Goal: Information Seeking & Learning: Learn about a topic

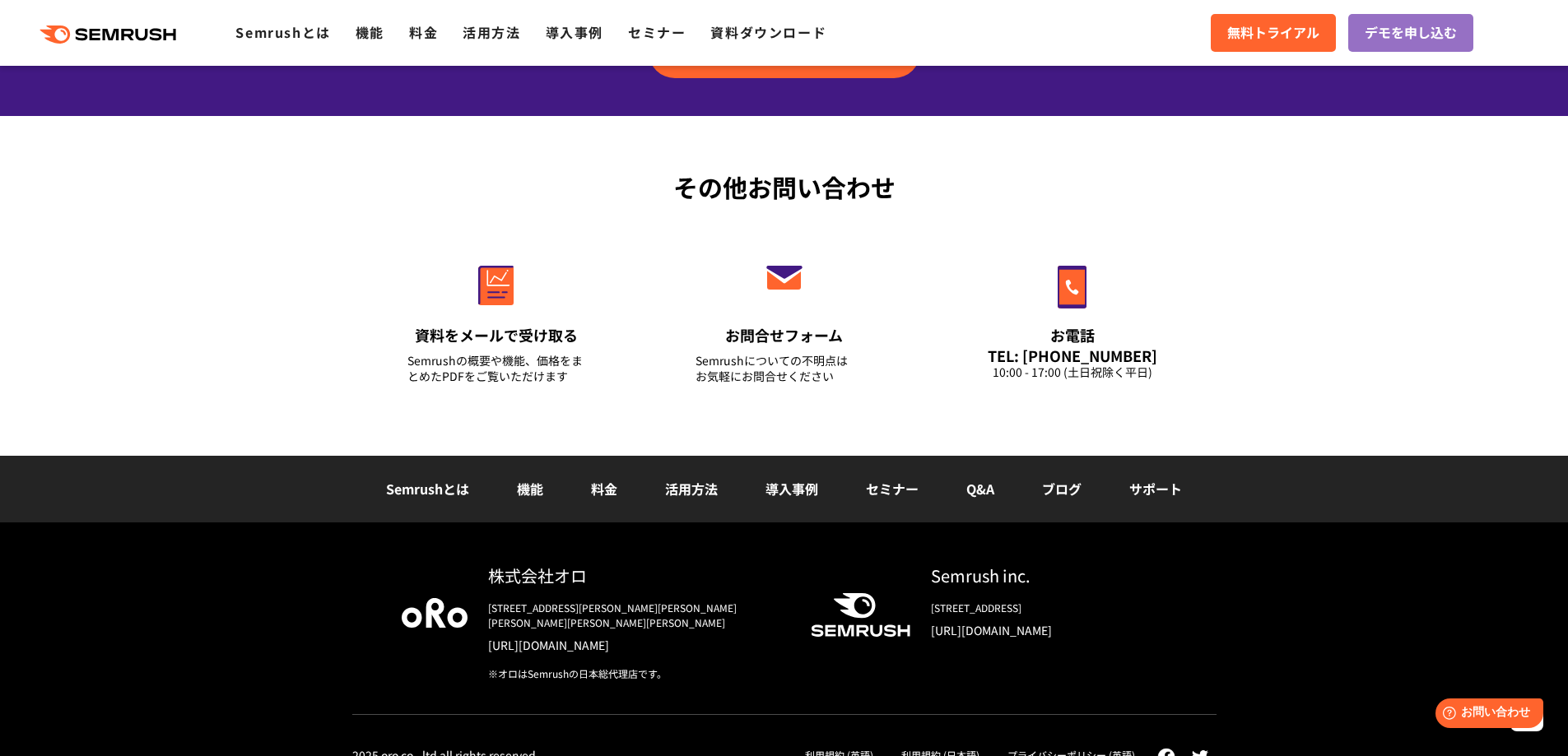
scroll to position [5526, 0]
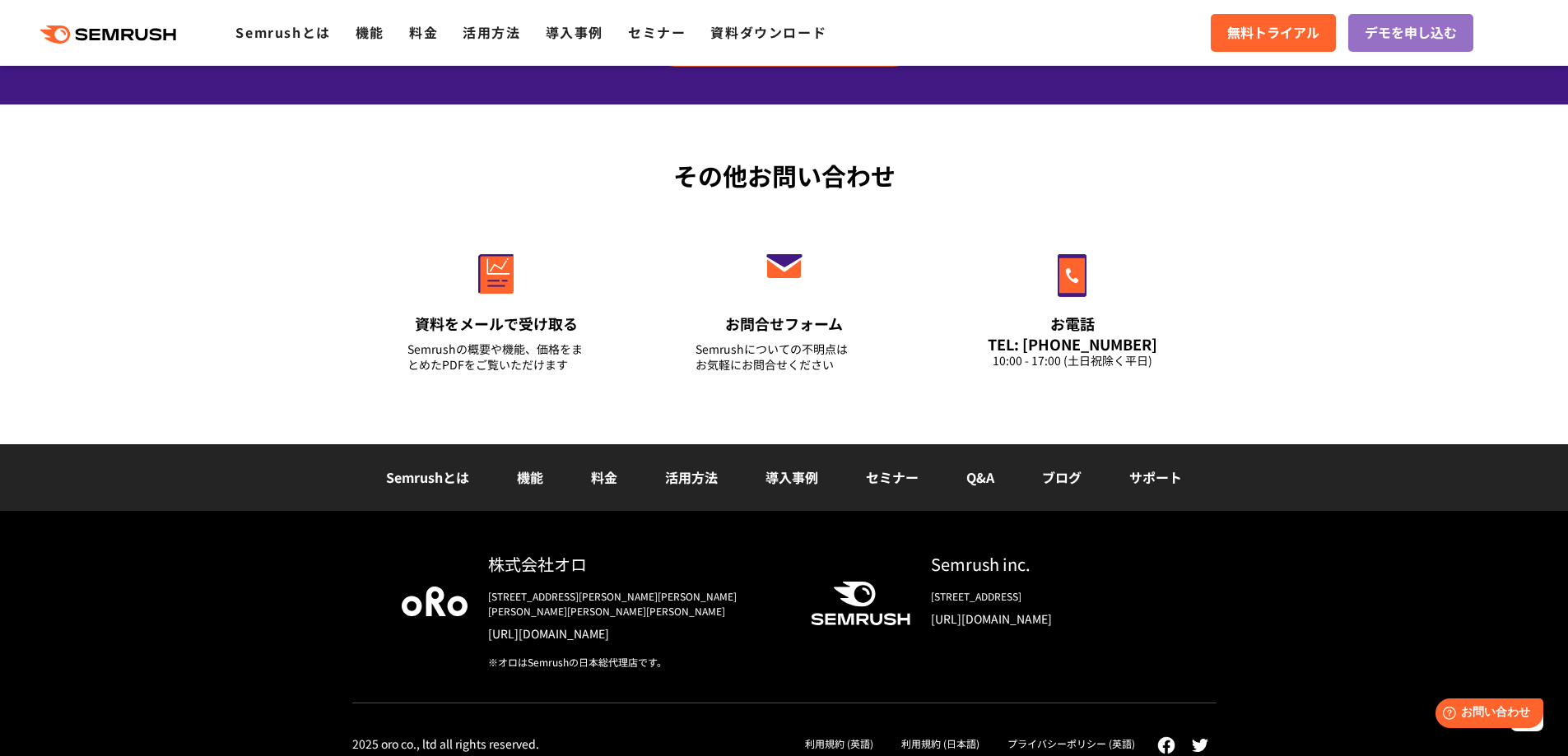
click at [701, 487] on link "活用方法" at bounding box center [691, 478] width 52 height 20
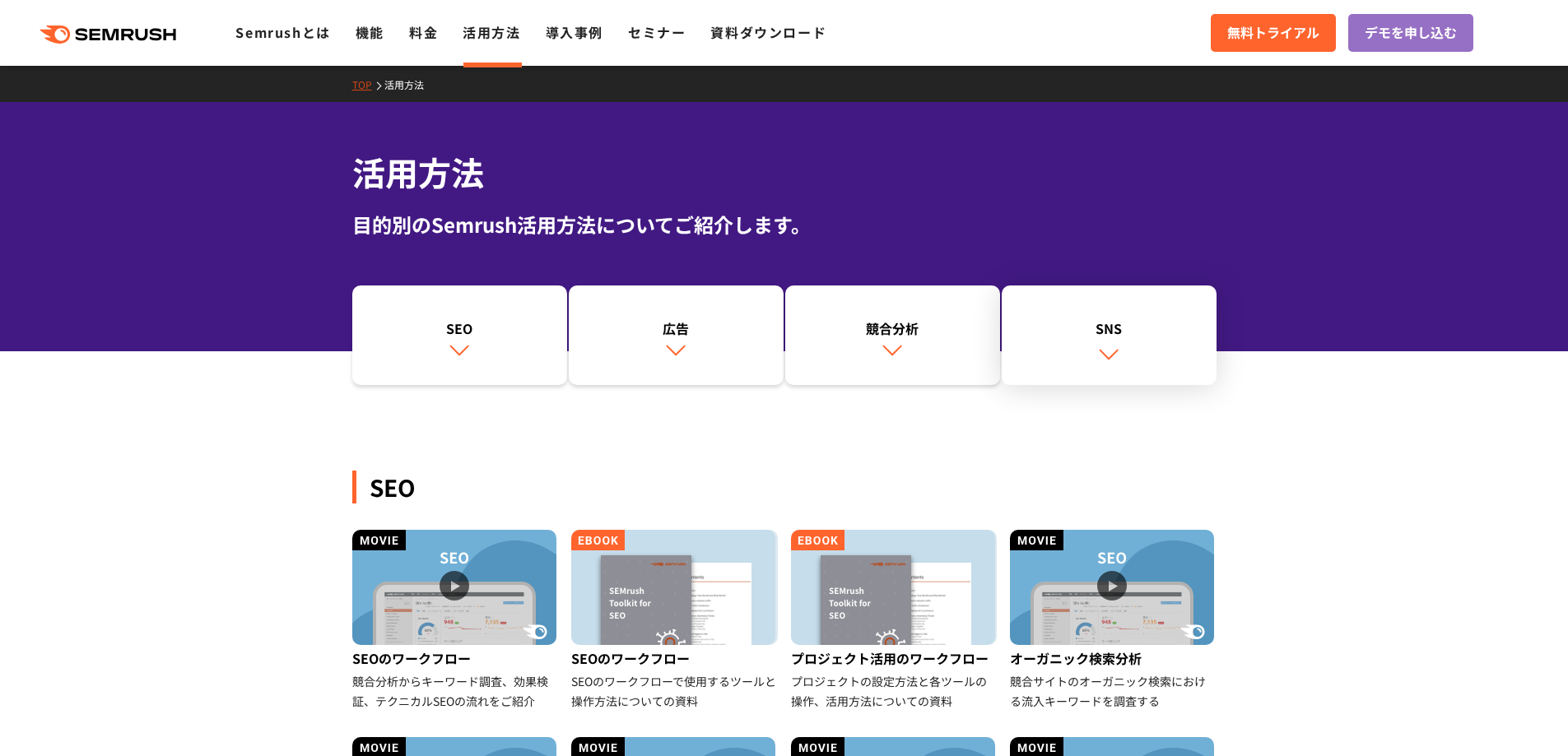
click at [1076, 335] on div "SNS" at bounding box center [1108, 328] width 198 height 20
click at [947, 337] on link "競合分析" at bounding box center [893, 335] width 215 height 101
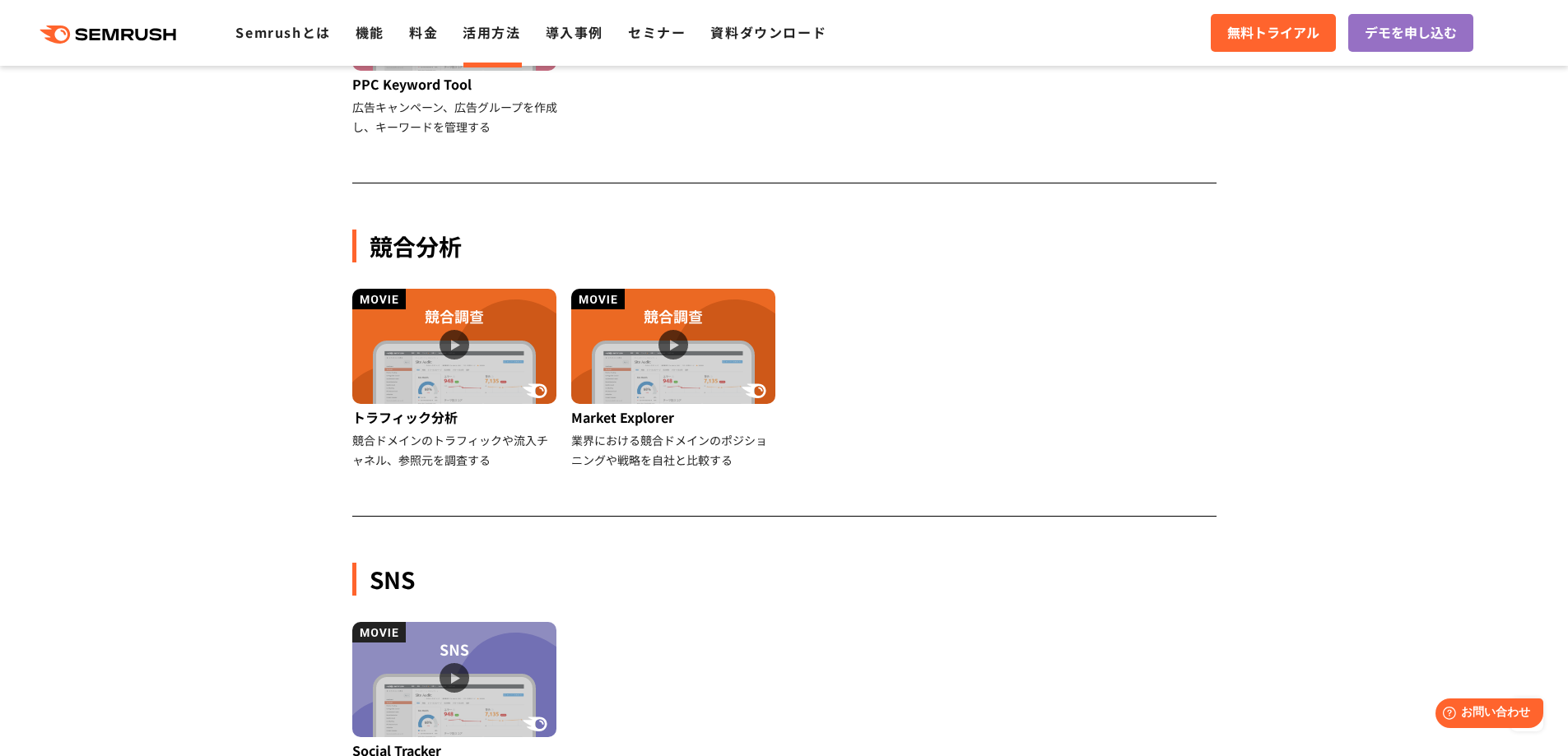
scroll to position [1460, 0]
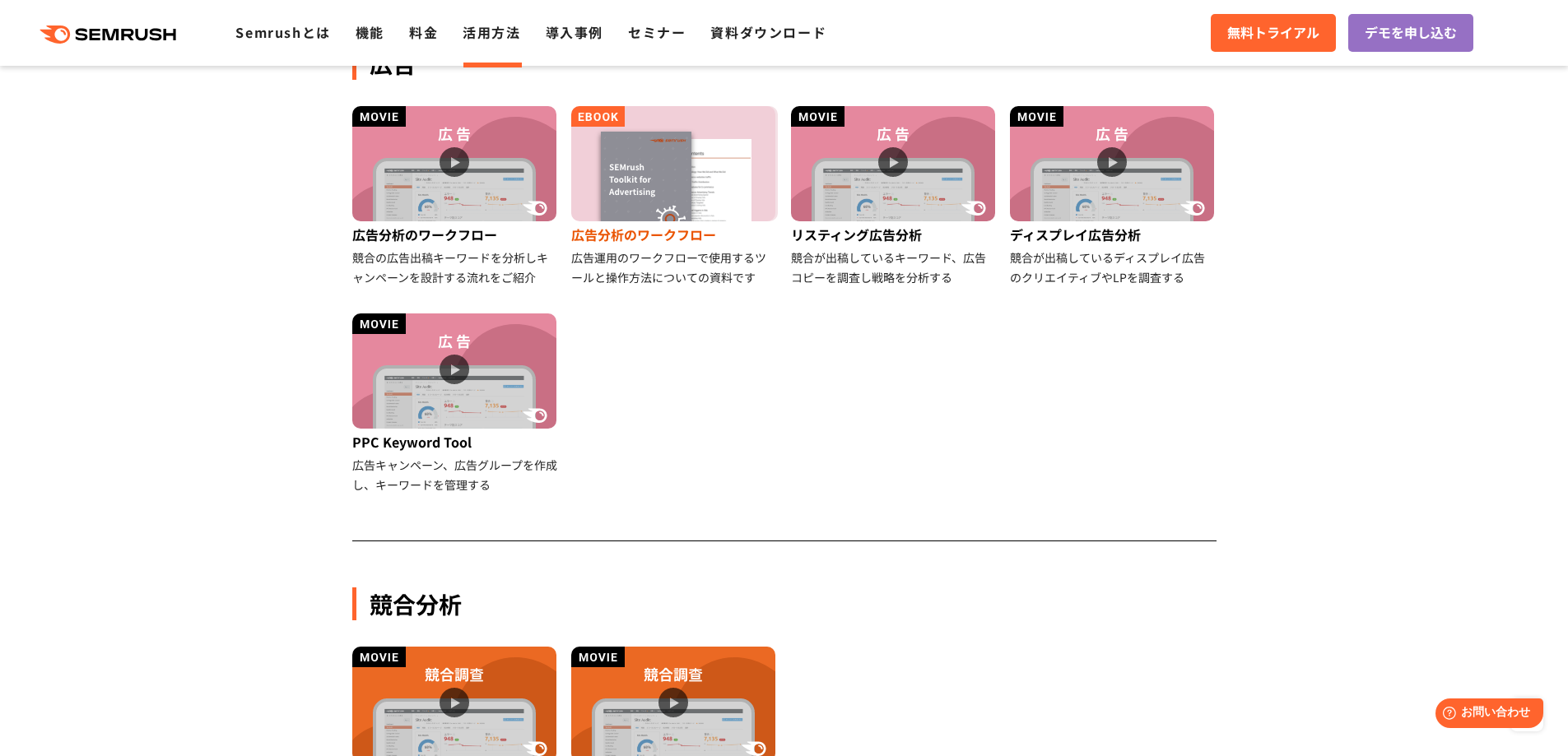
scroll to position [888, 0]
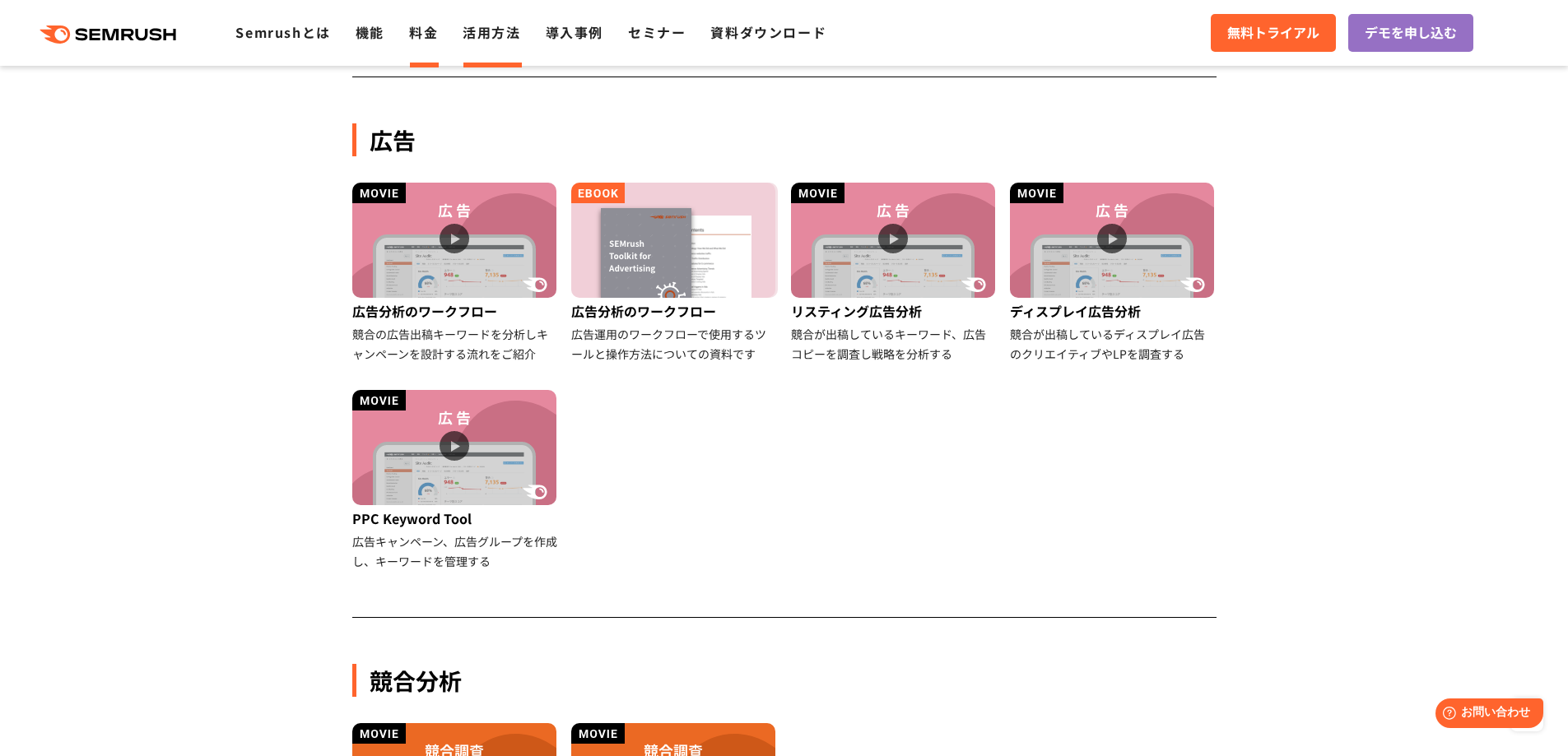
click at [422, 41] on link "料金" at bounding box center [423, 32] width 28 height 20
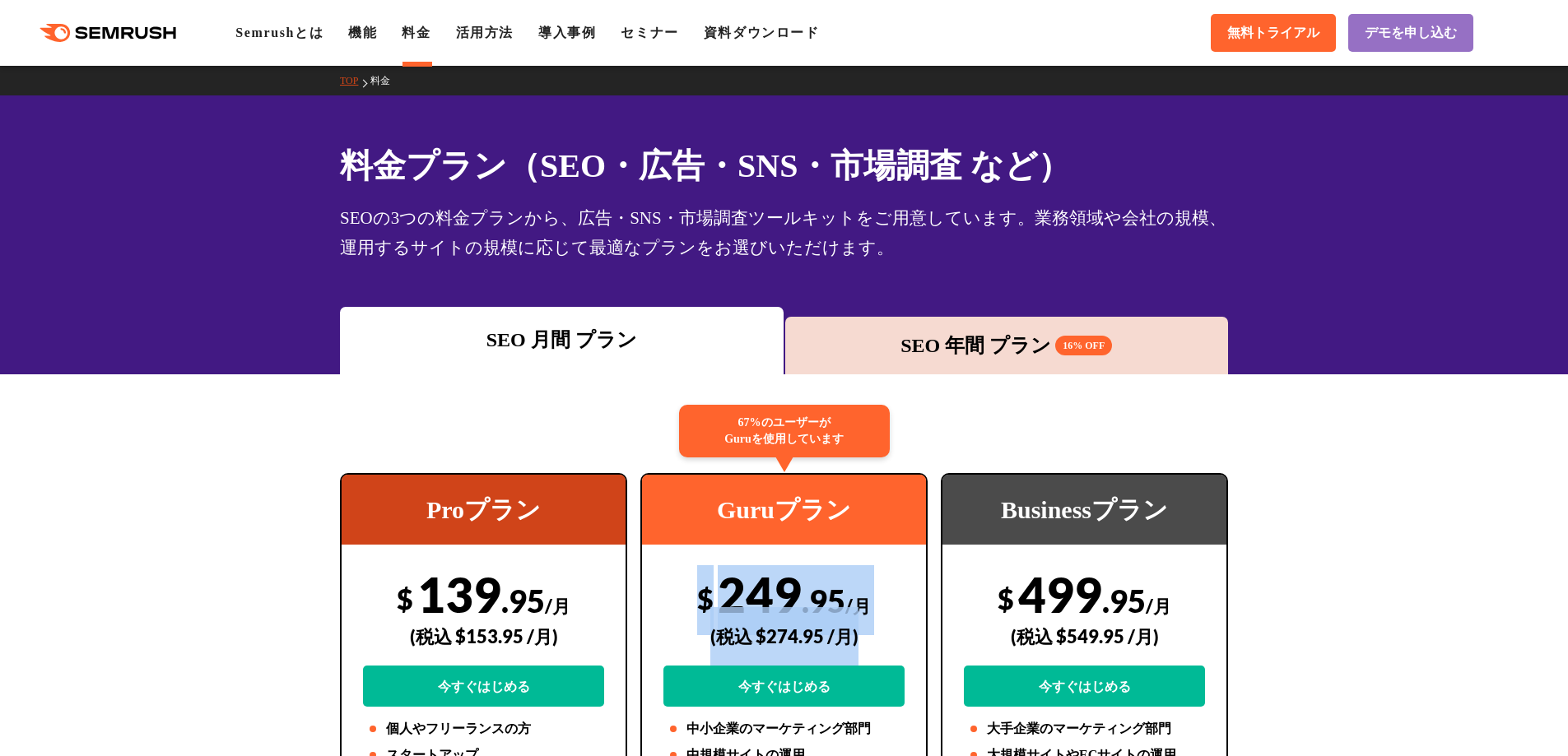
drag, startPoint x: 693, startPoint y: 593, endPoint x: 895, endPoint y: 607, distance: 202.5
click at [895, 607] on div "$ 249 .95 /月 (税込 $274.95 /月) 今すぐはじめる" at bounding box center [784, 636] width 241 height 141
copy div "$ 249 .95 /月 (税込 $274.95 /月)"
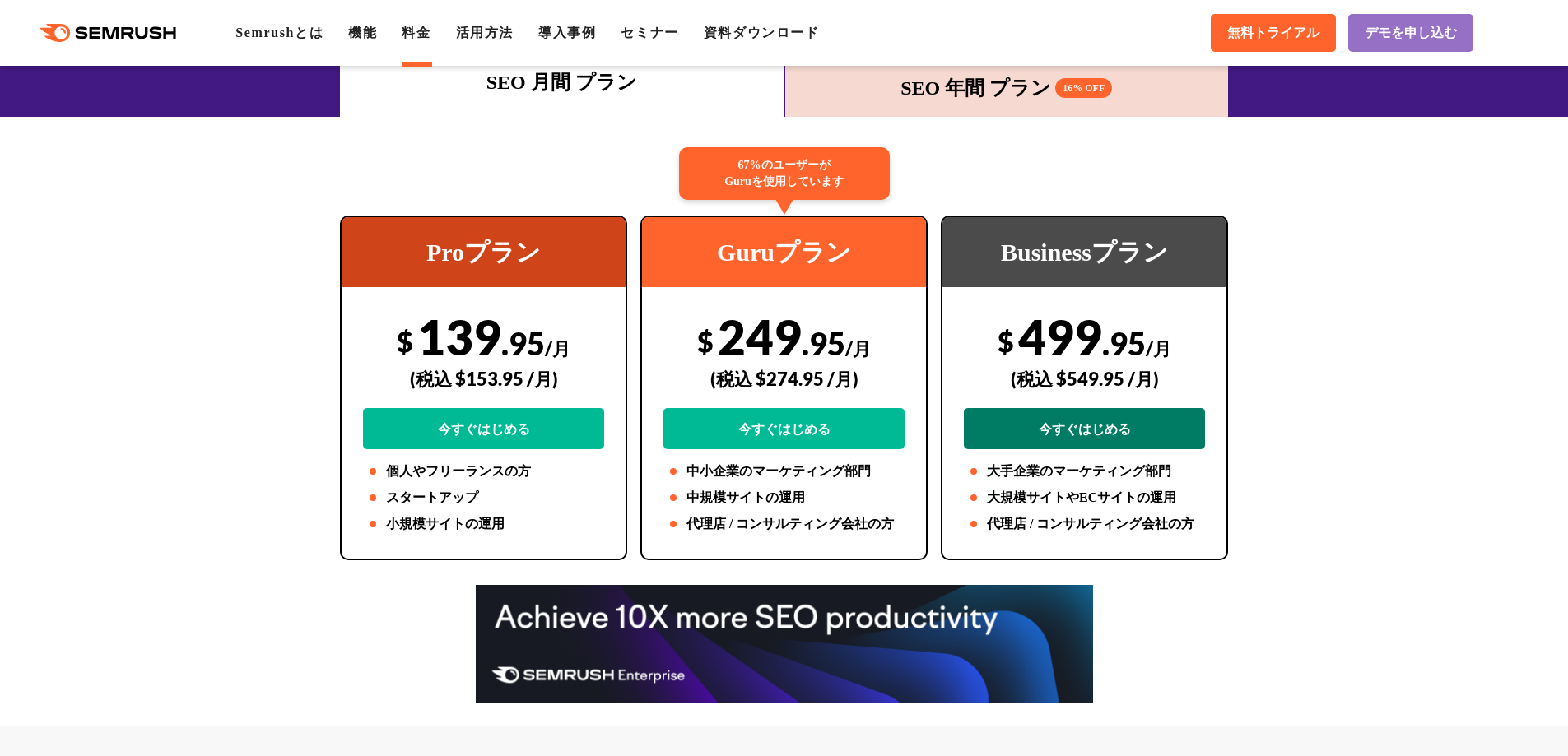
scroll to position [329, 0]
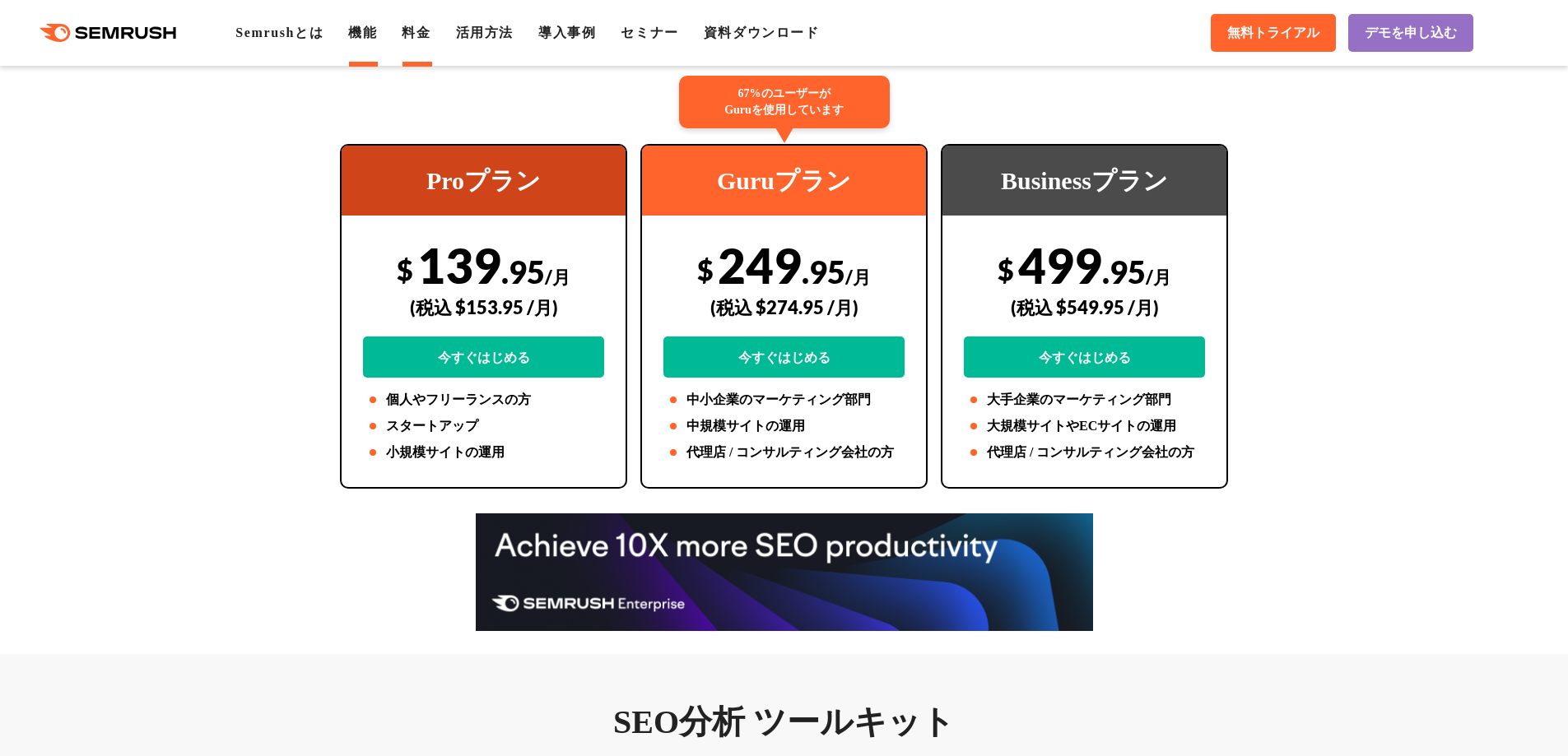
click at [367, 33] on link "機能" at bounding box center [362, 33] width 28 height 14
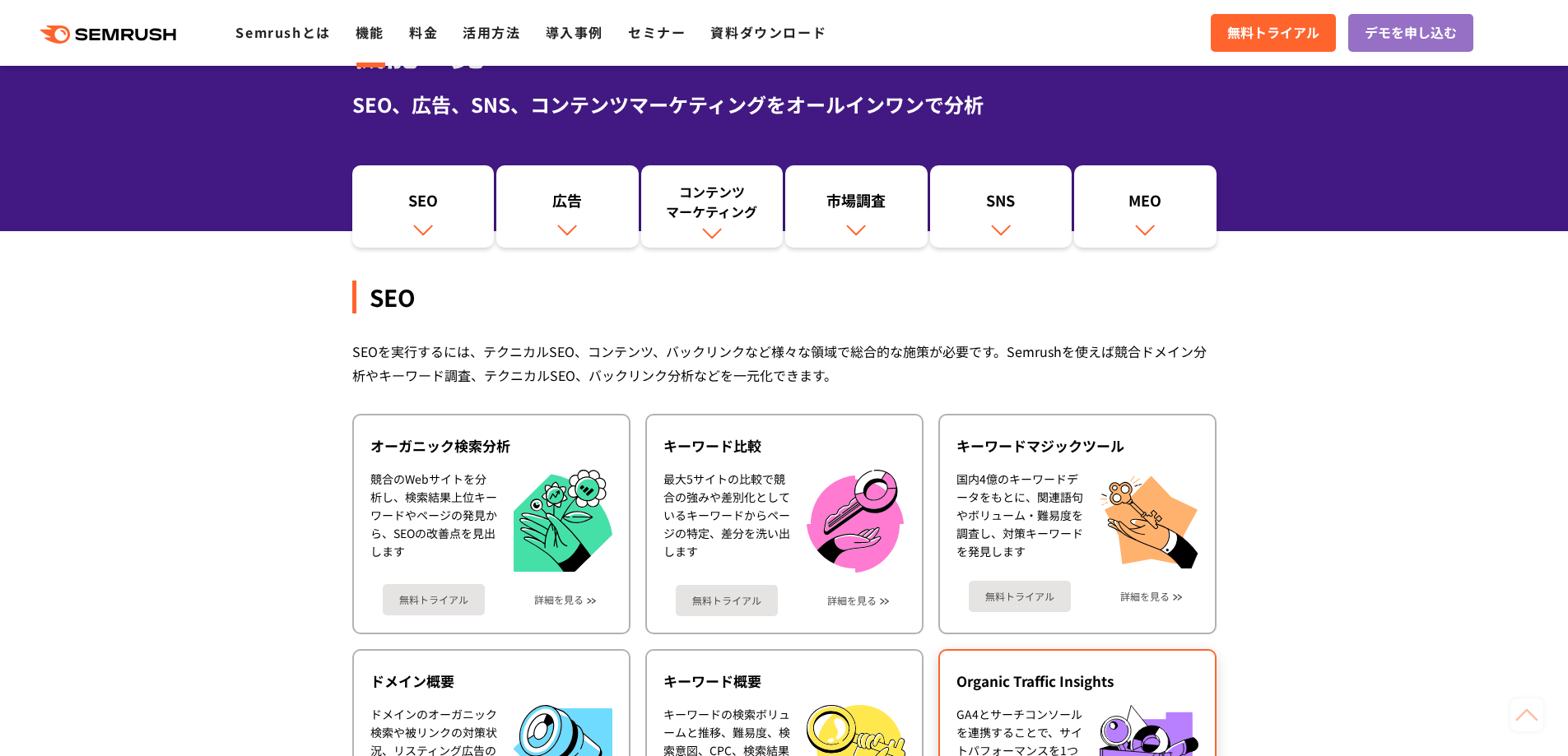
scroll to position [83, 0]
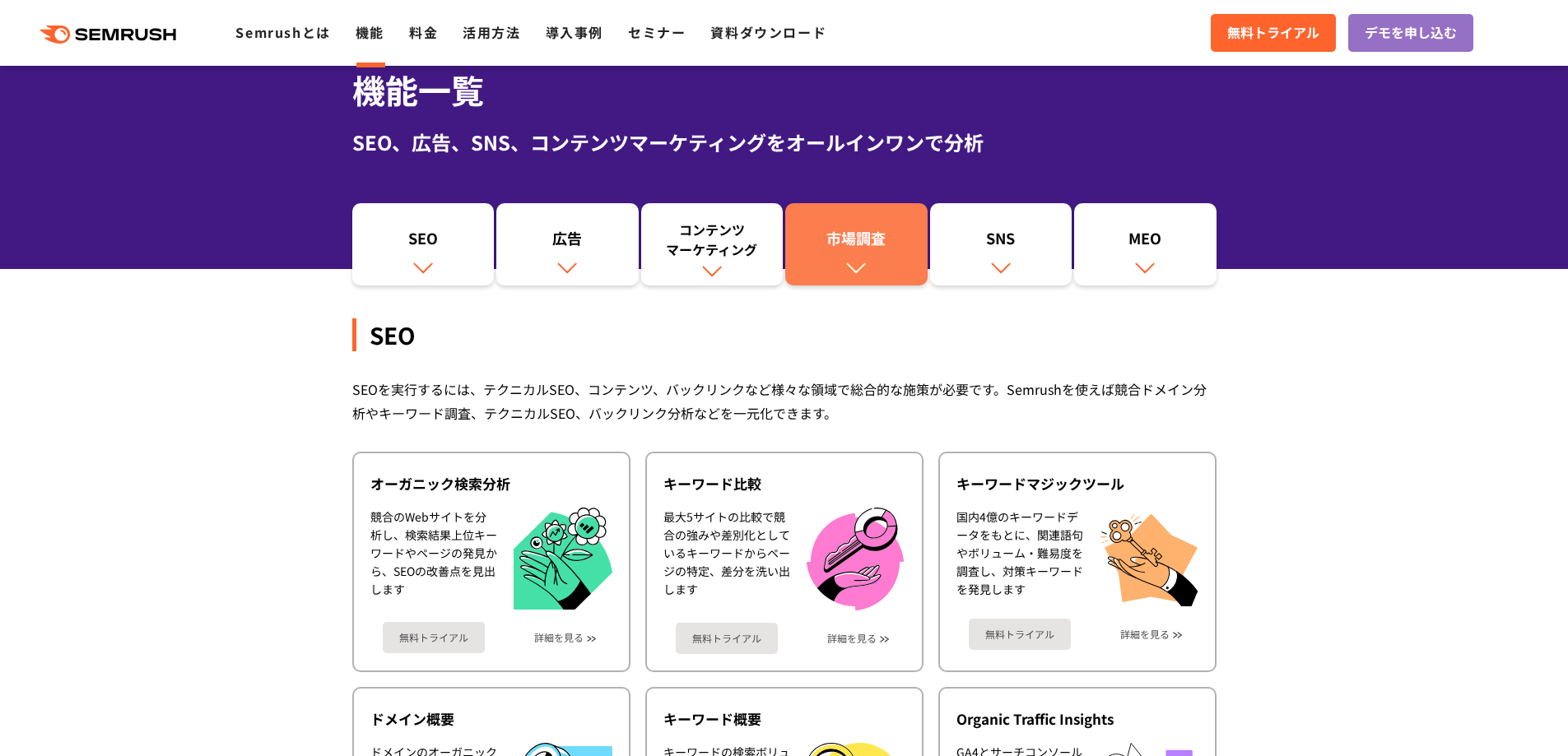
click at [899, 269] on link "市場調査" at bounding box center [856, 245] width 142 height 83
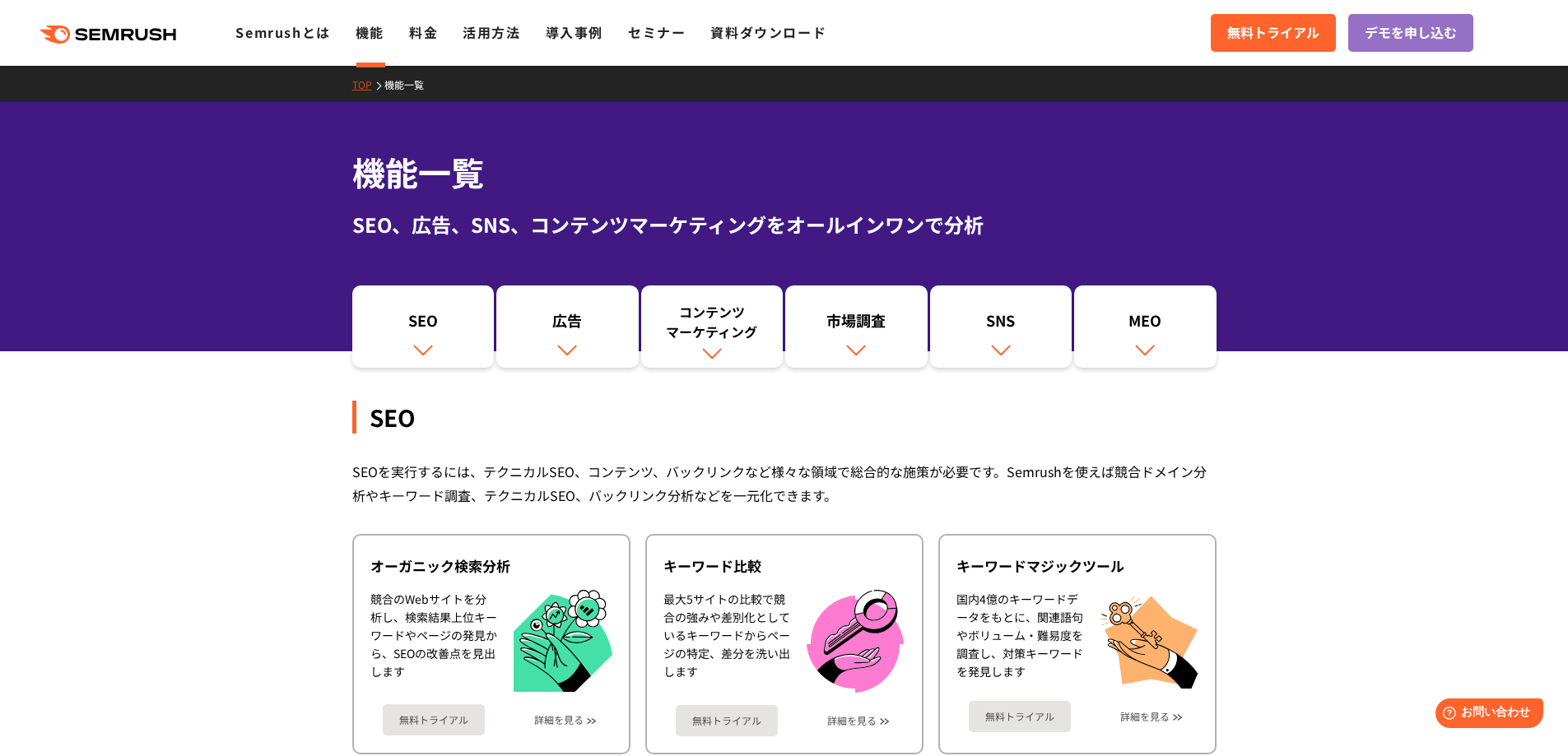
click at [125, 38] on icon at bounding box center [130, 34] width 12 height 12
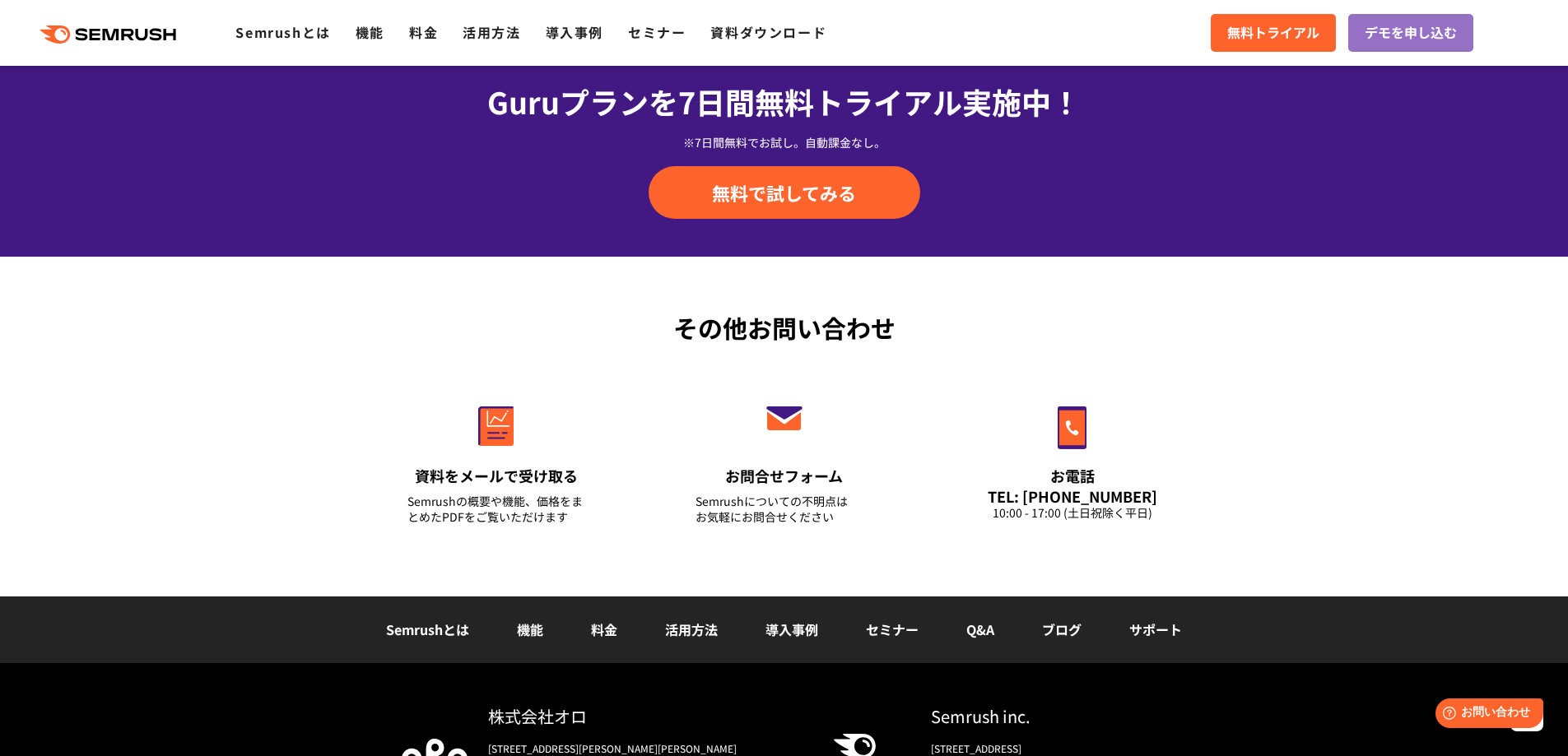
scroll to position [5753, 0]
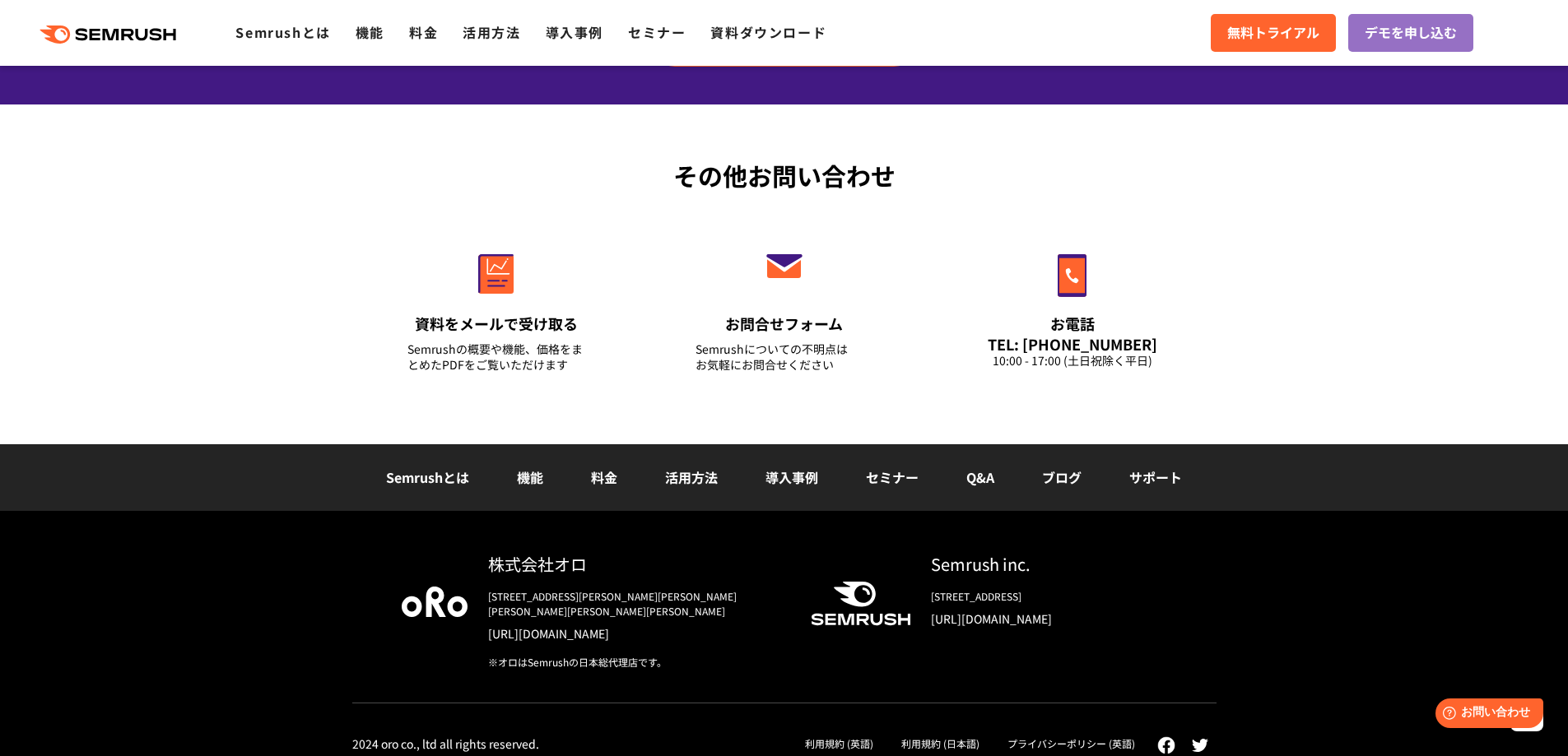
click at [526, 470] on link "機能" at bounding box center [530, 478] width 27 height 20
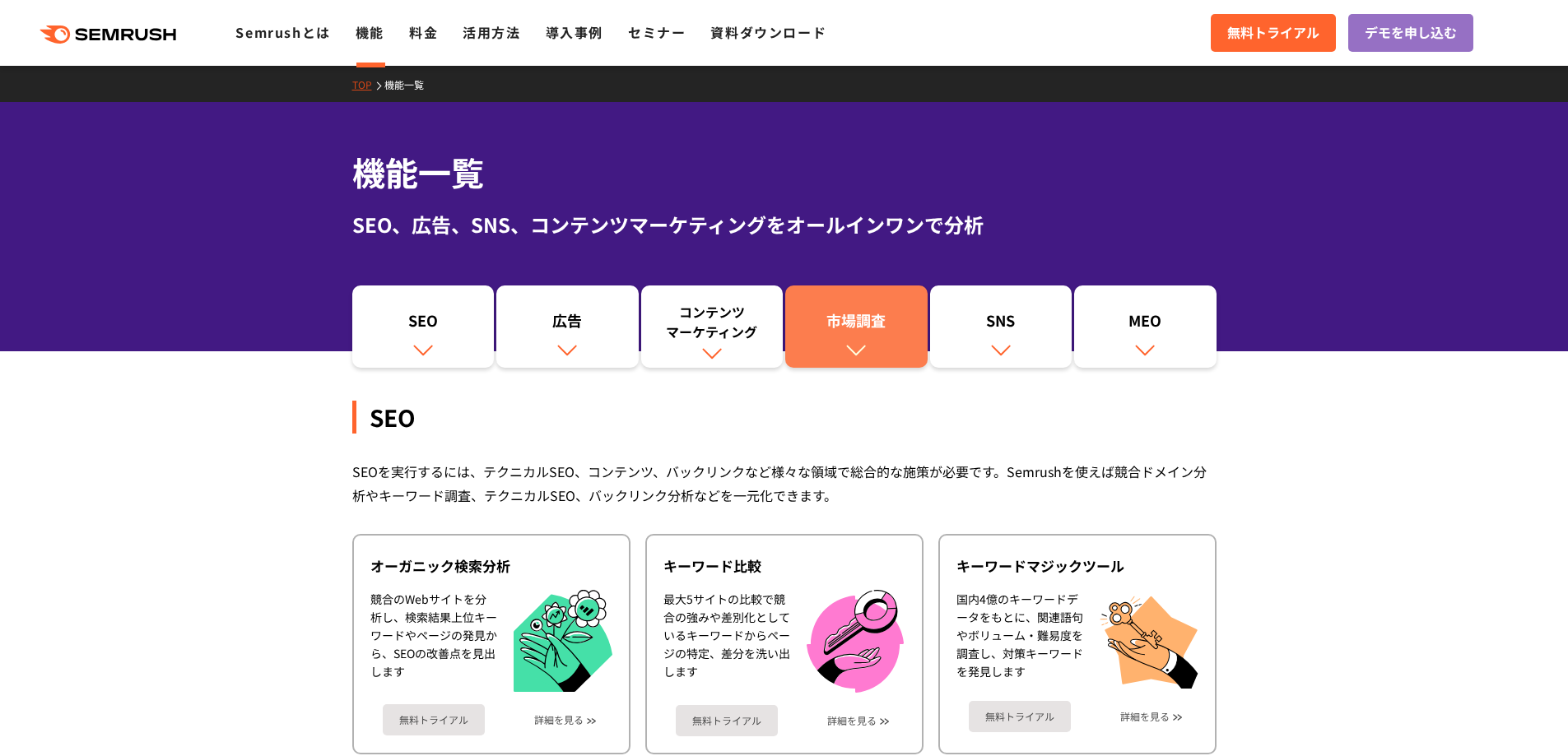
click at [864, 340] on img at bounding box center [856, 350] width 21 height 21
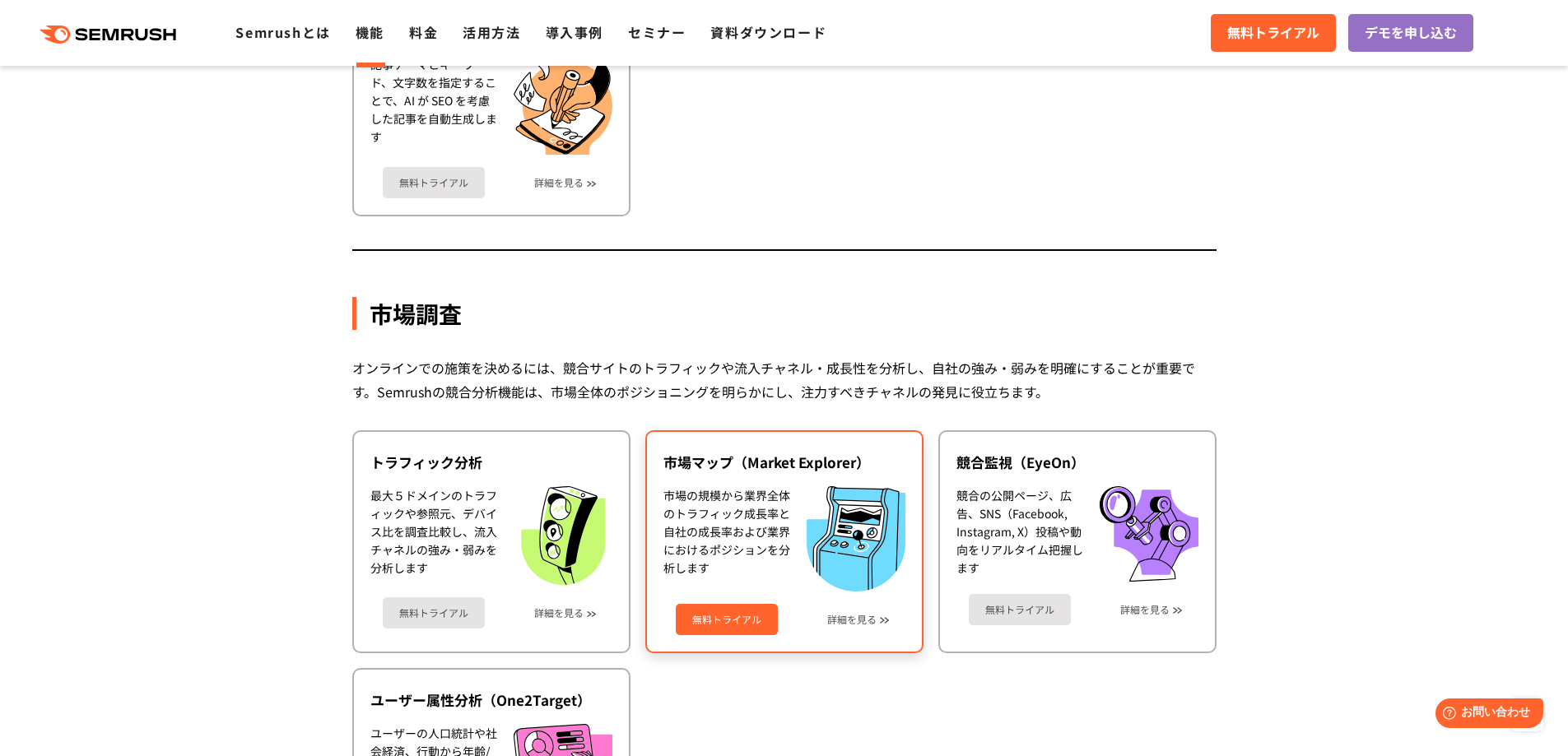
scroll to position [2698, 0]
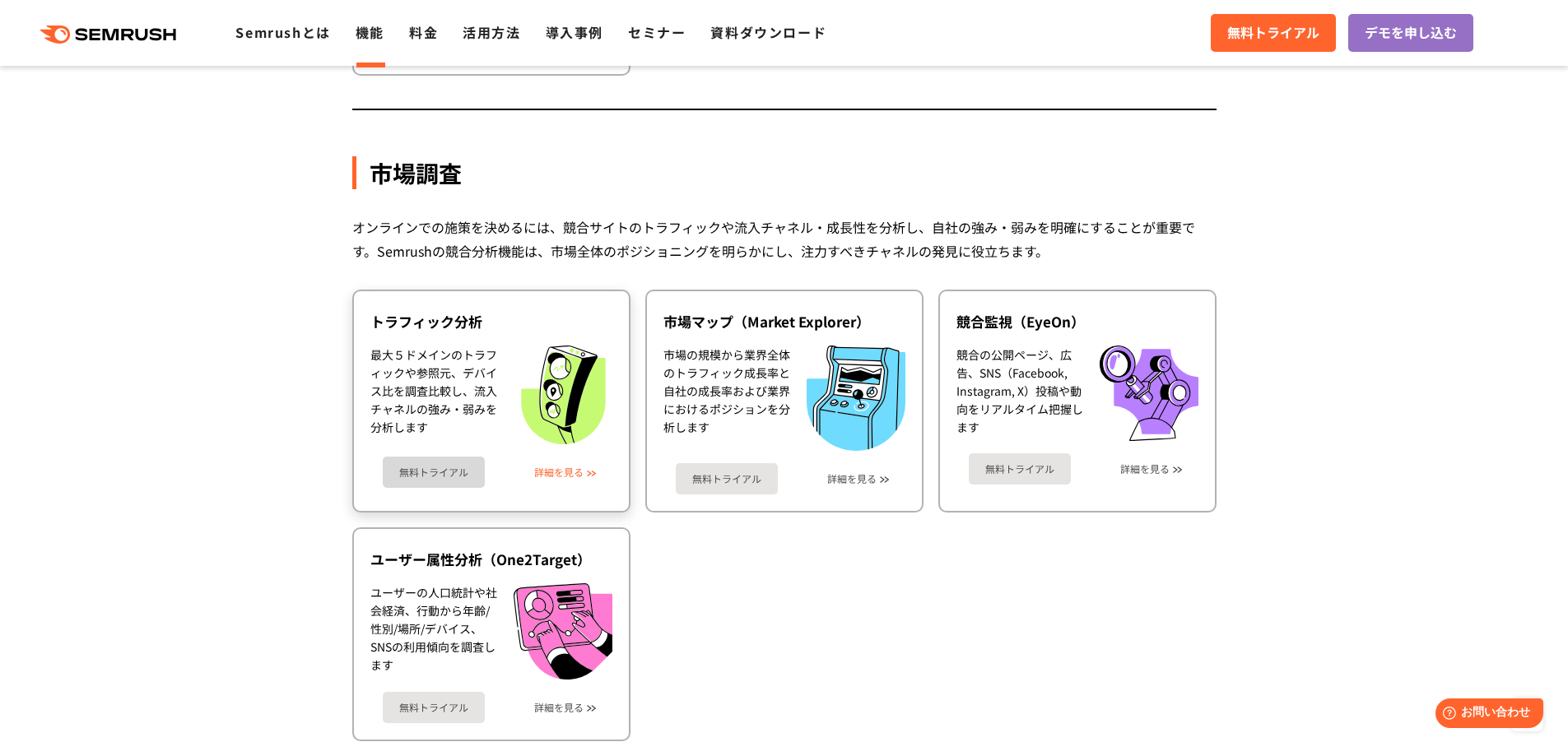
click at [577, 470] on link "詳細を見る" at bounding box center [559, 472] width 50 height 12
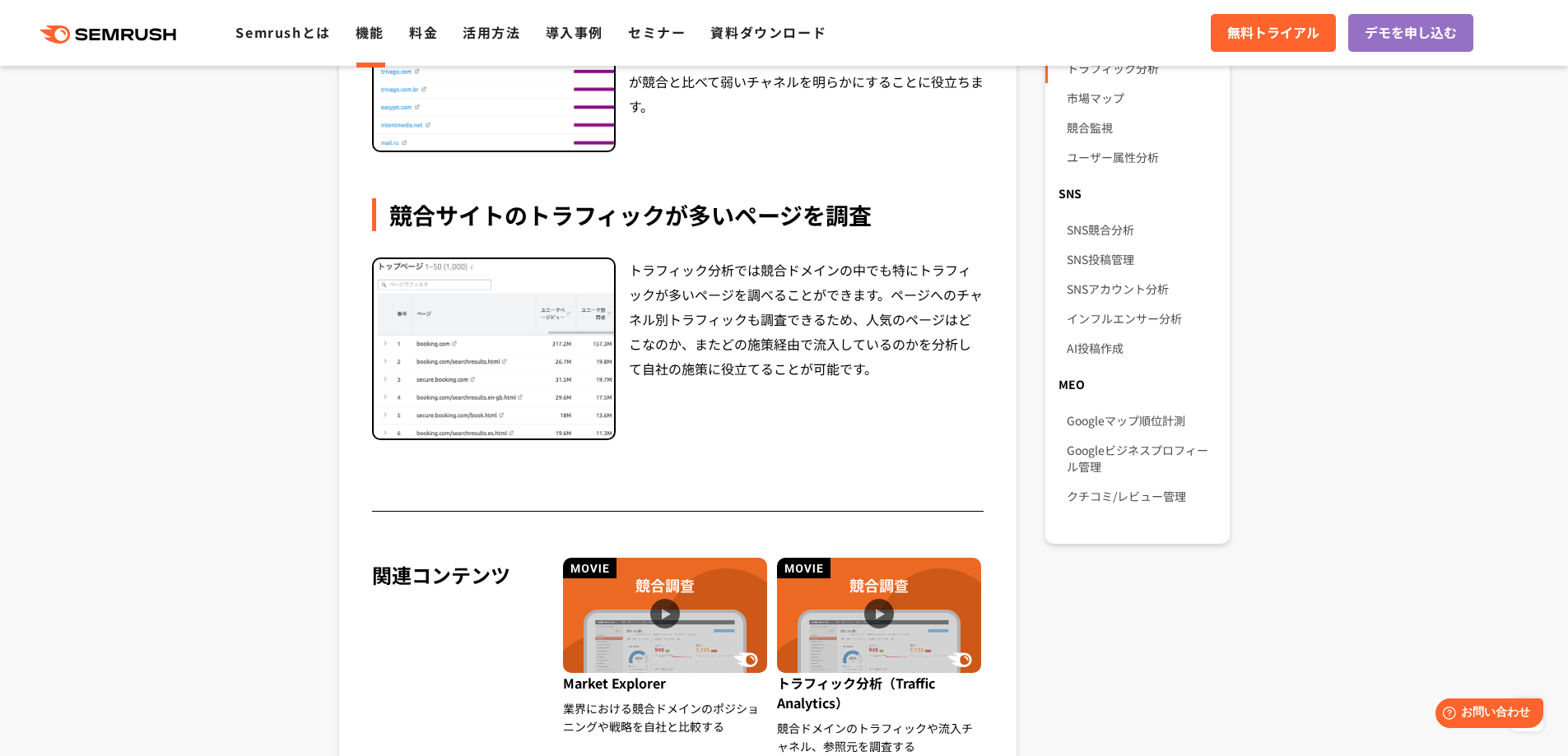
scroll to position [1317, 0]
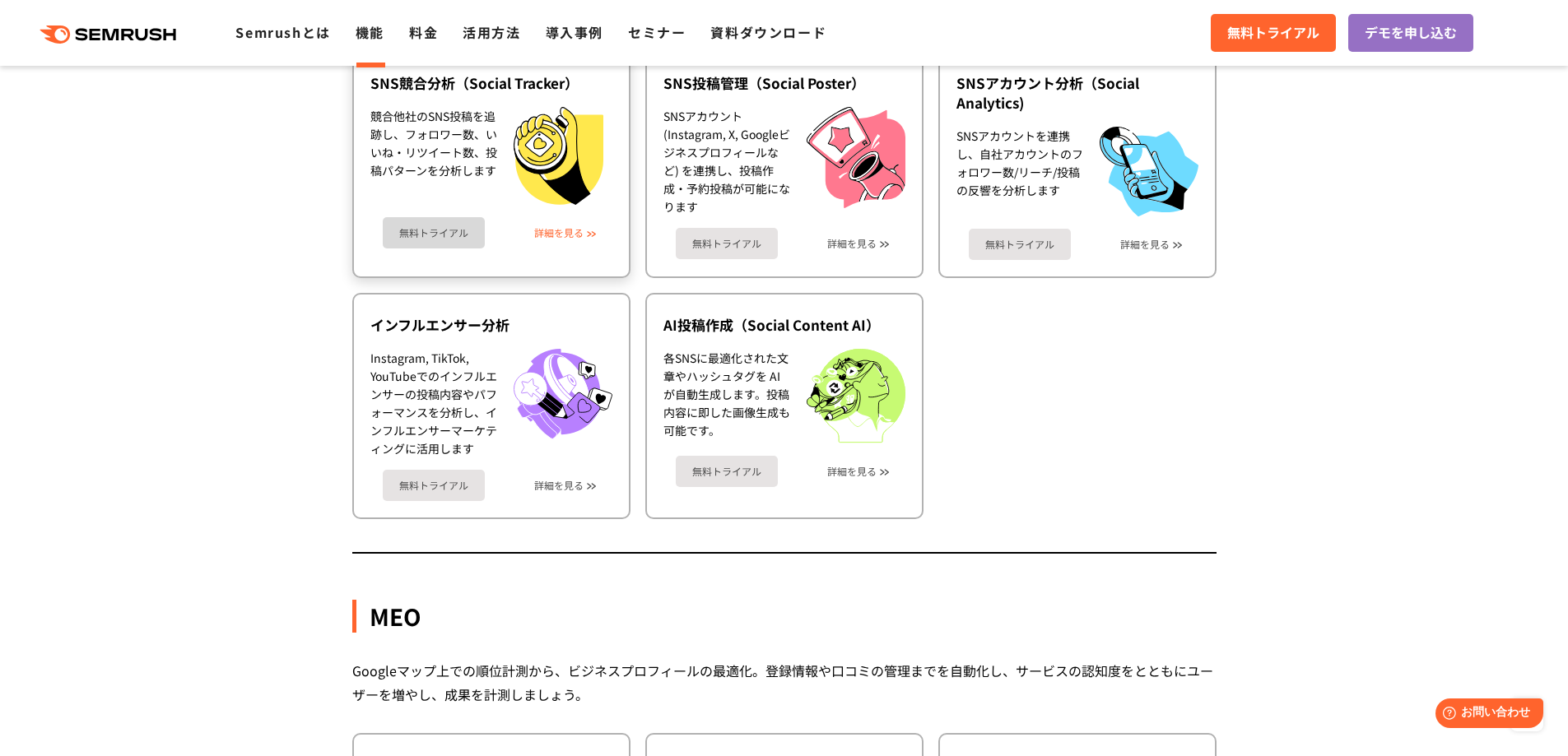
click at [583, 237] on link "詳細を見る" at bounding box center [559, 232] width 50 height 12
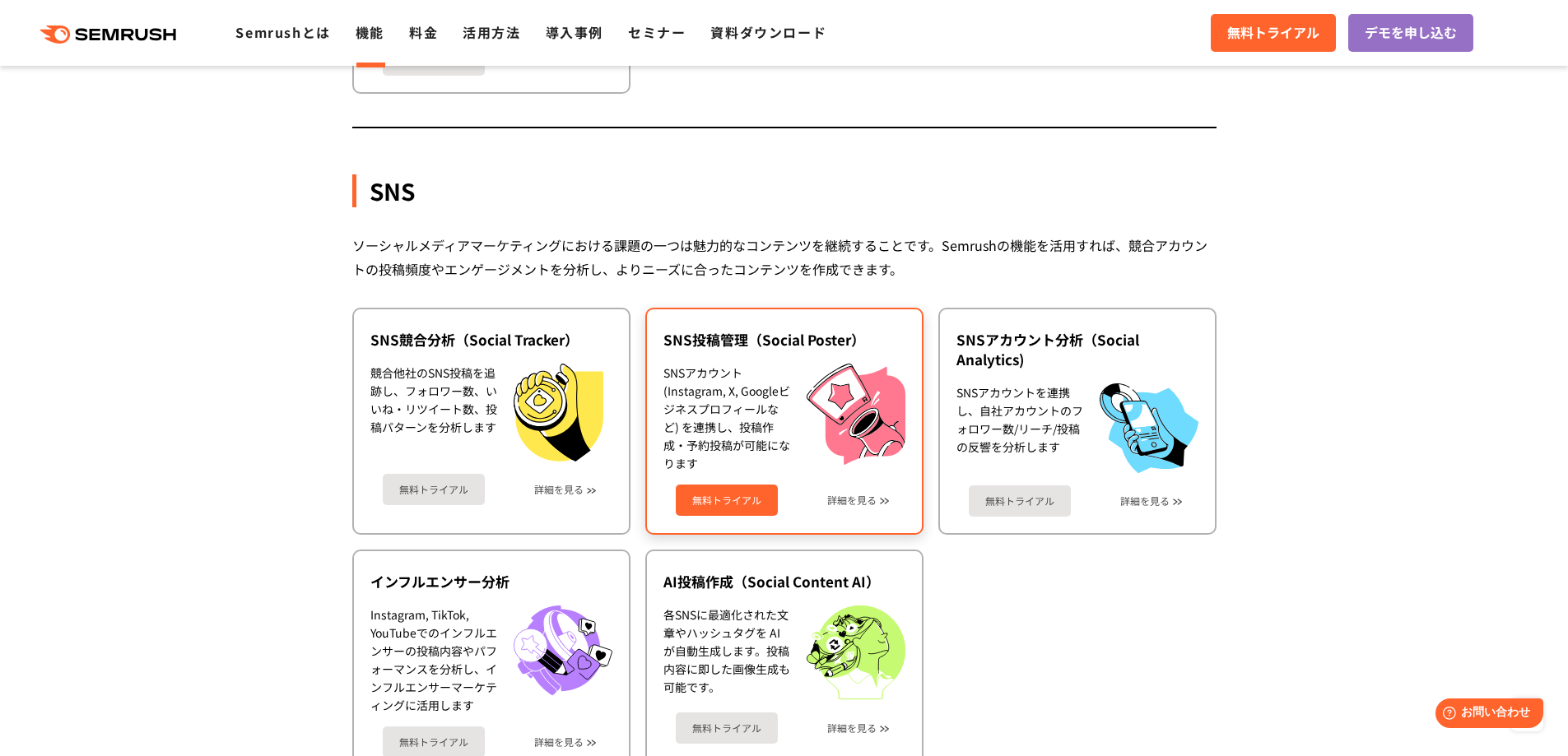
scroll to position [3438, 0]
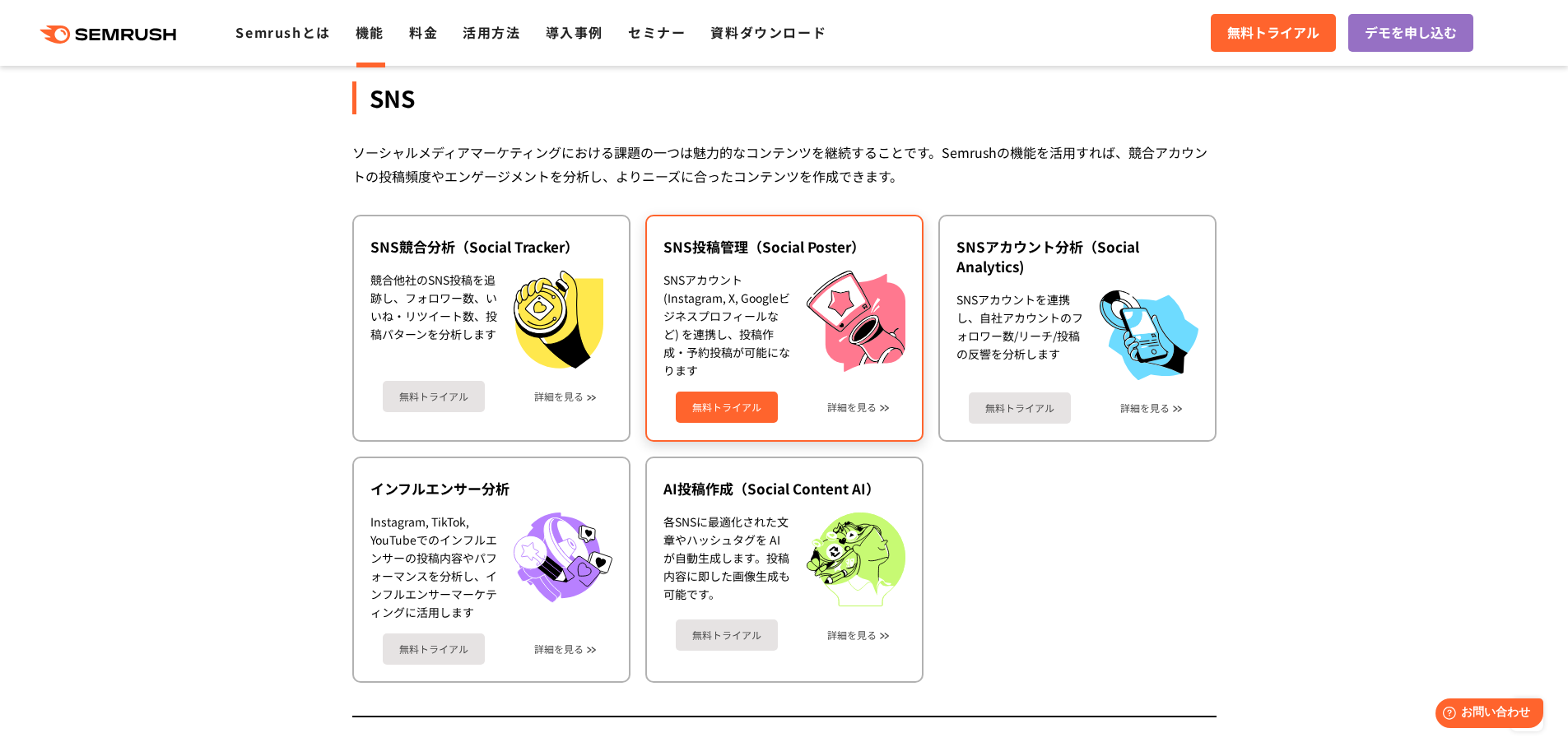
click at [844, 398] on div "無料トライアル 詳細を見る" at bounding box center [784, 401] width 242 height 44
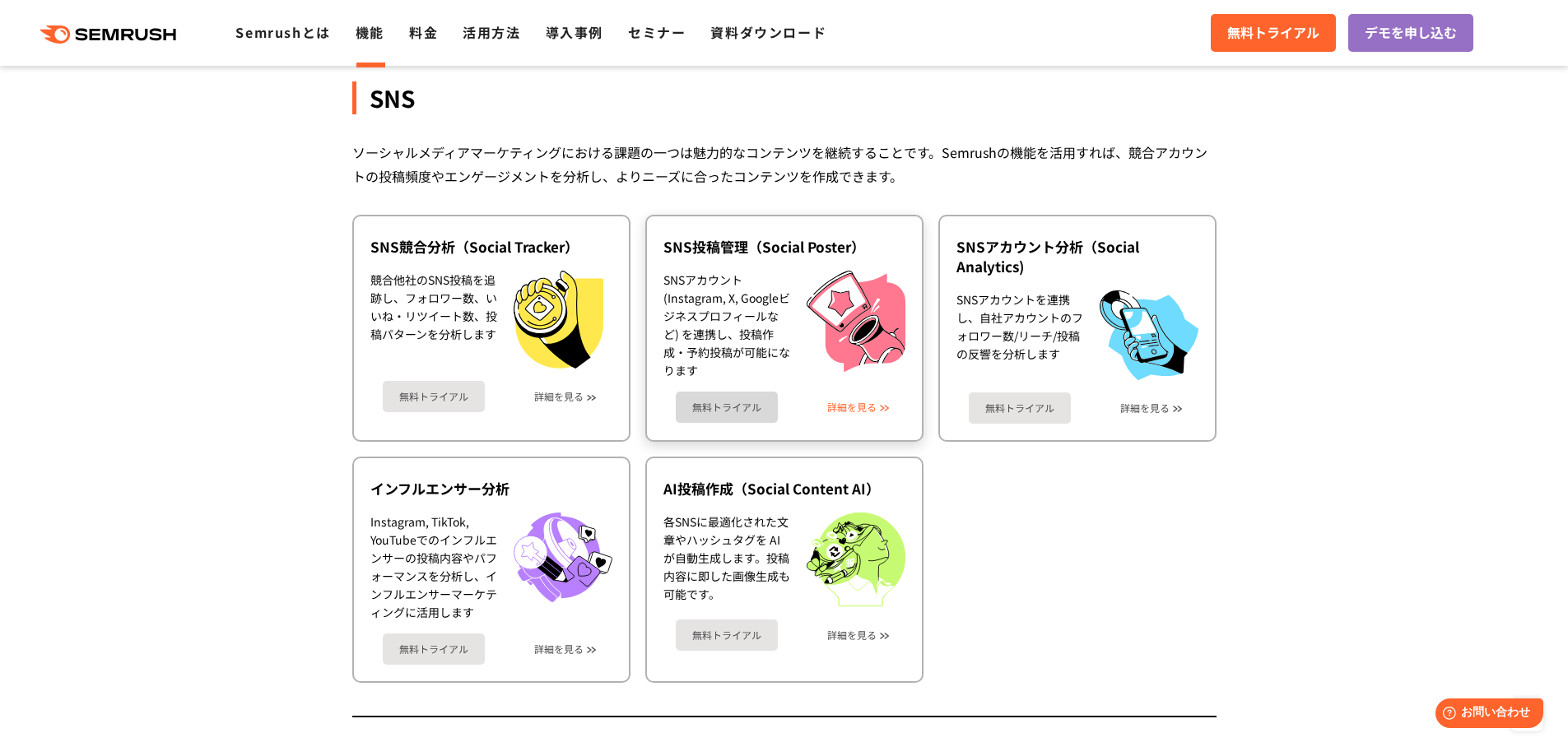
click at [849, 403] on link "詳細を見る" at bounding box center [852, 407] width 50 height 12
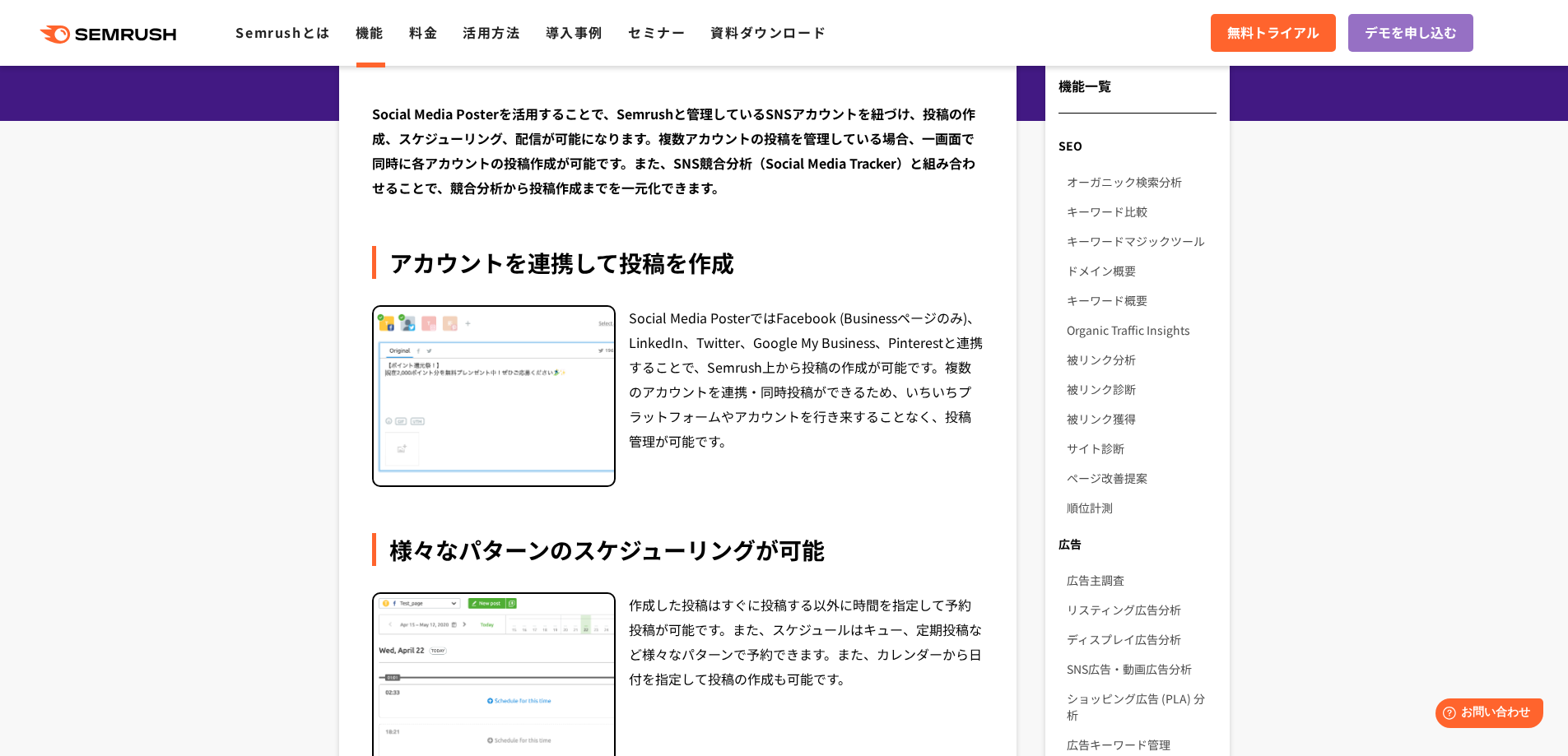
scroll to position [165, 0]
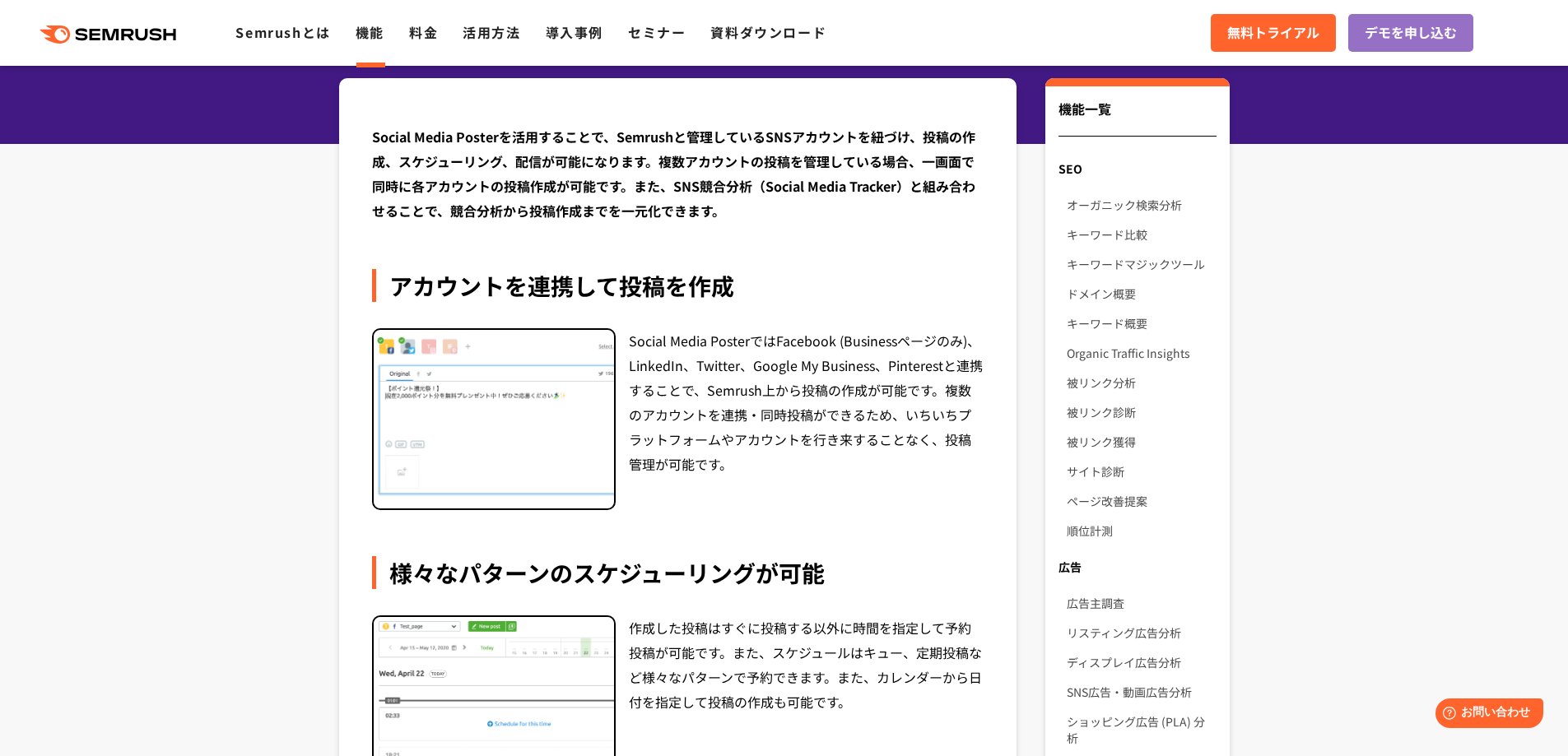
drag, startPoint x: 848, startPoint y: 405, endPoint x: 871, endPoint y: 389, distance: 28.0
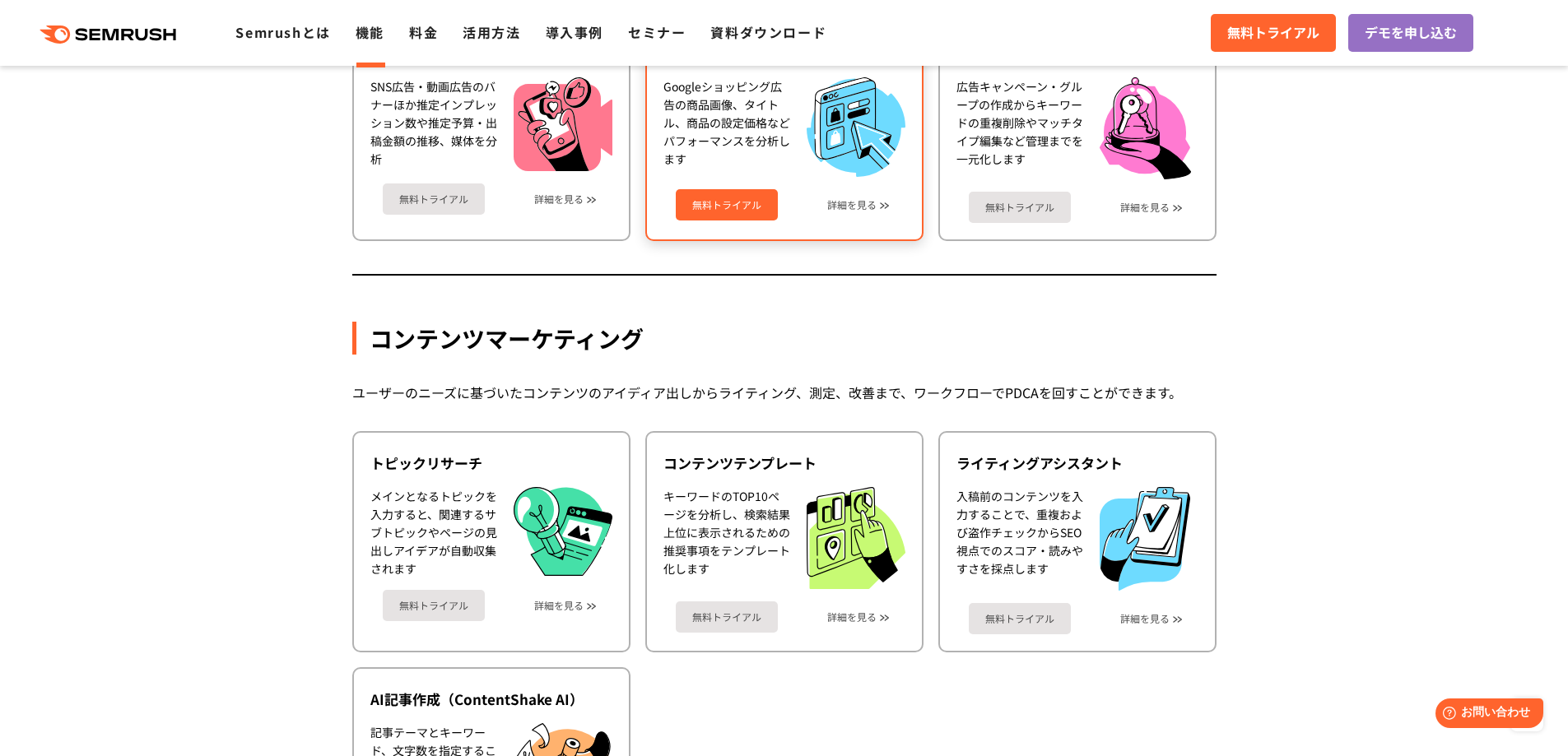
scroll to position [2039, 0]
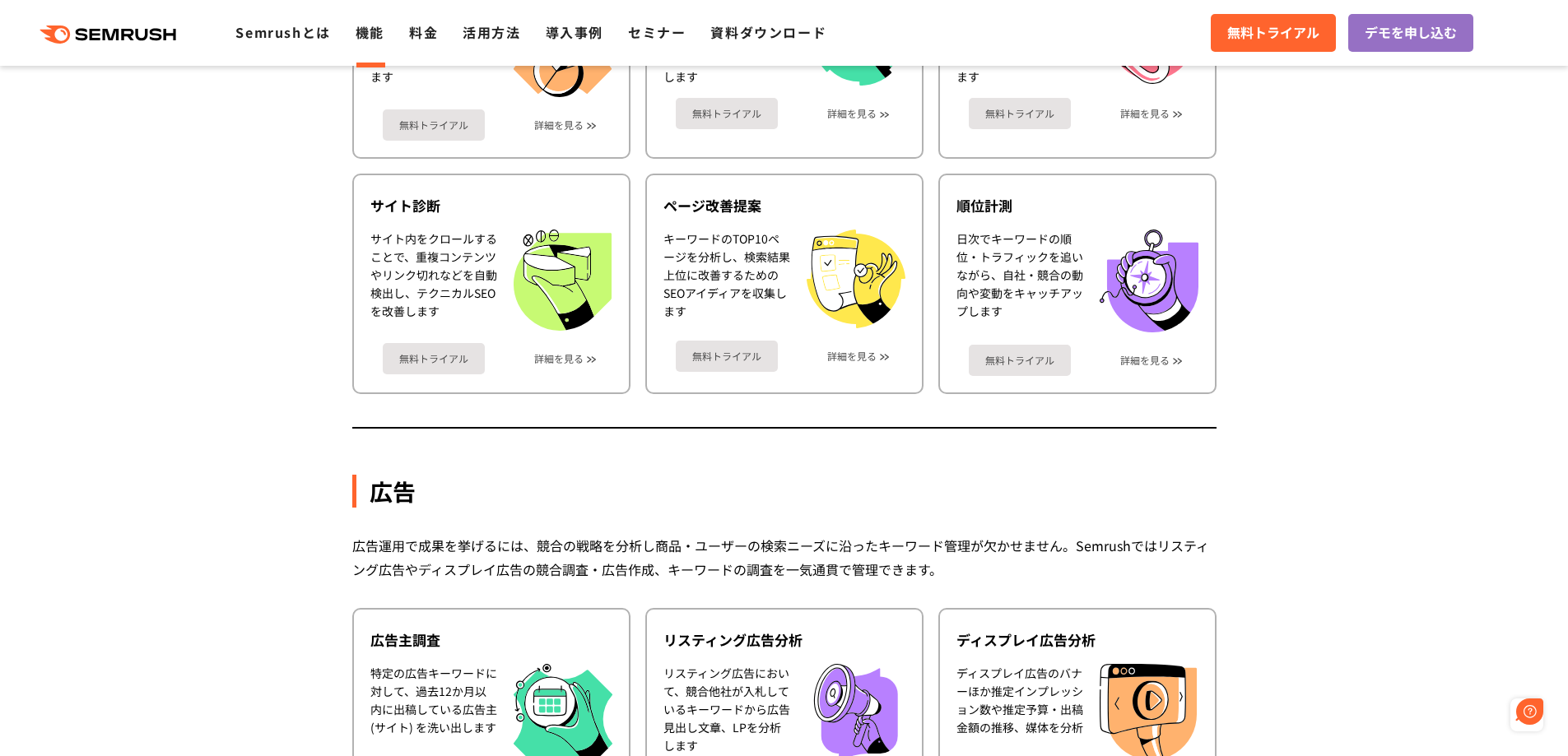
scroll to position [104, 0]
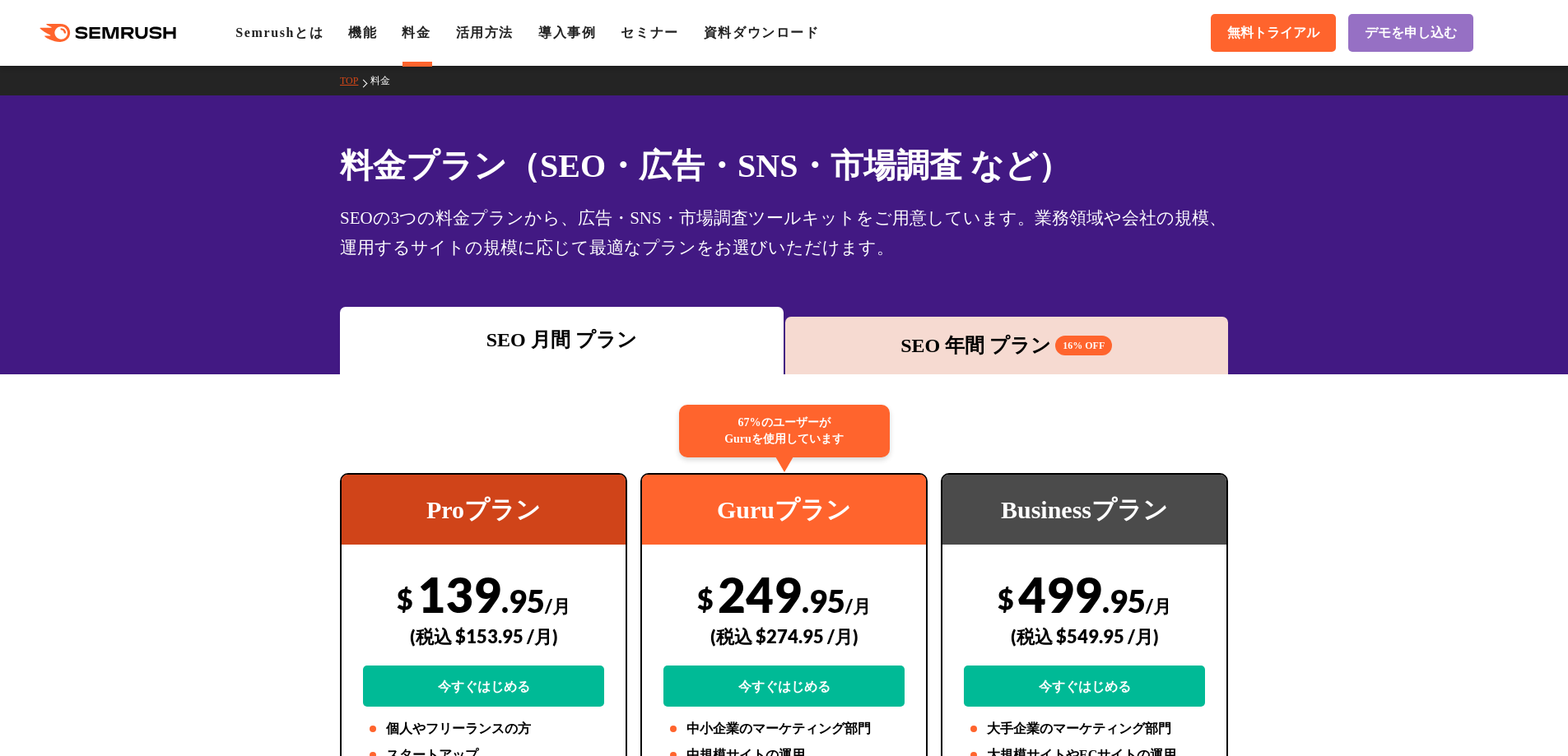
scroll to position [329, 0]
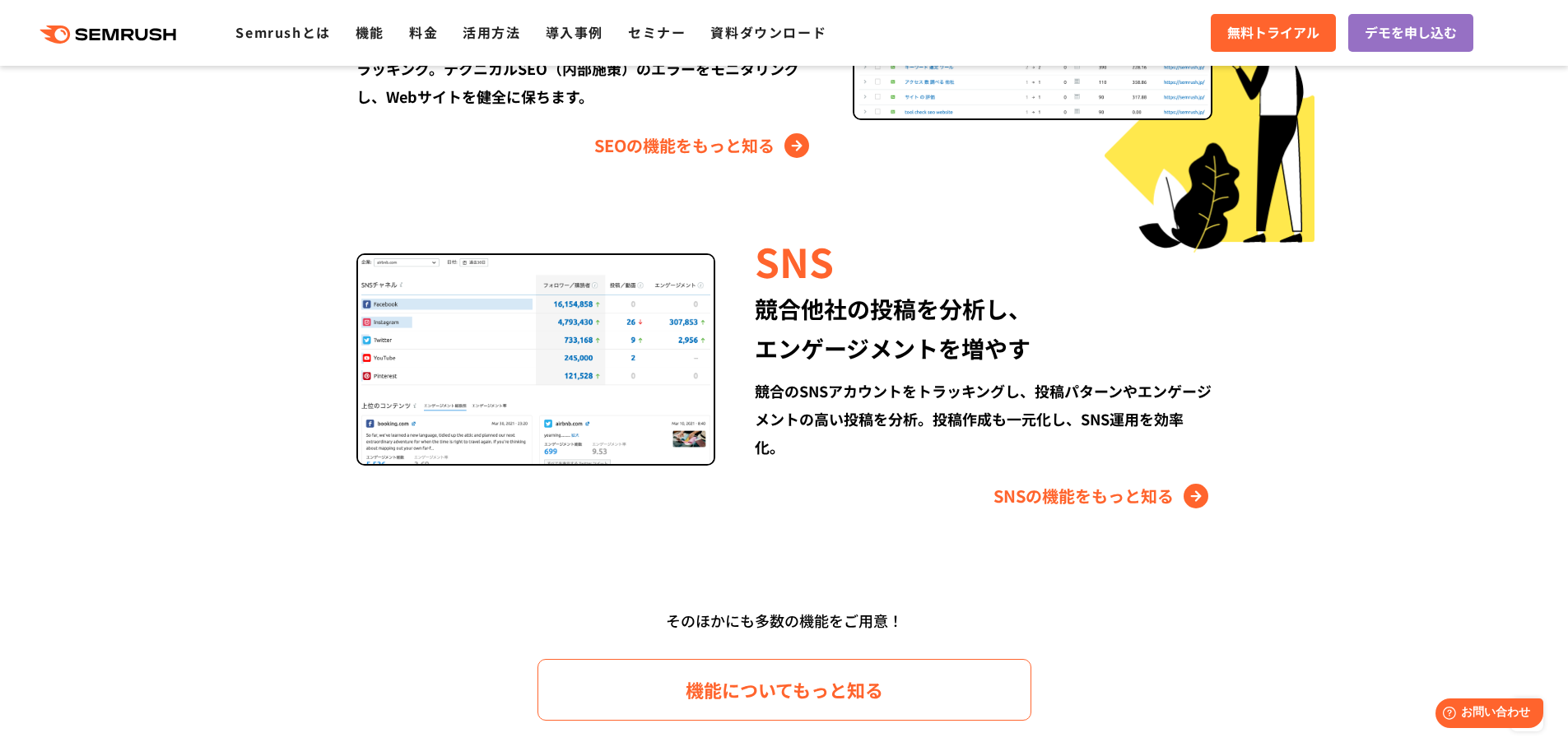
scroll to position [2069, 0]
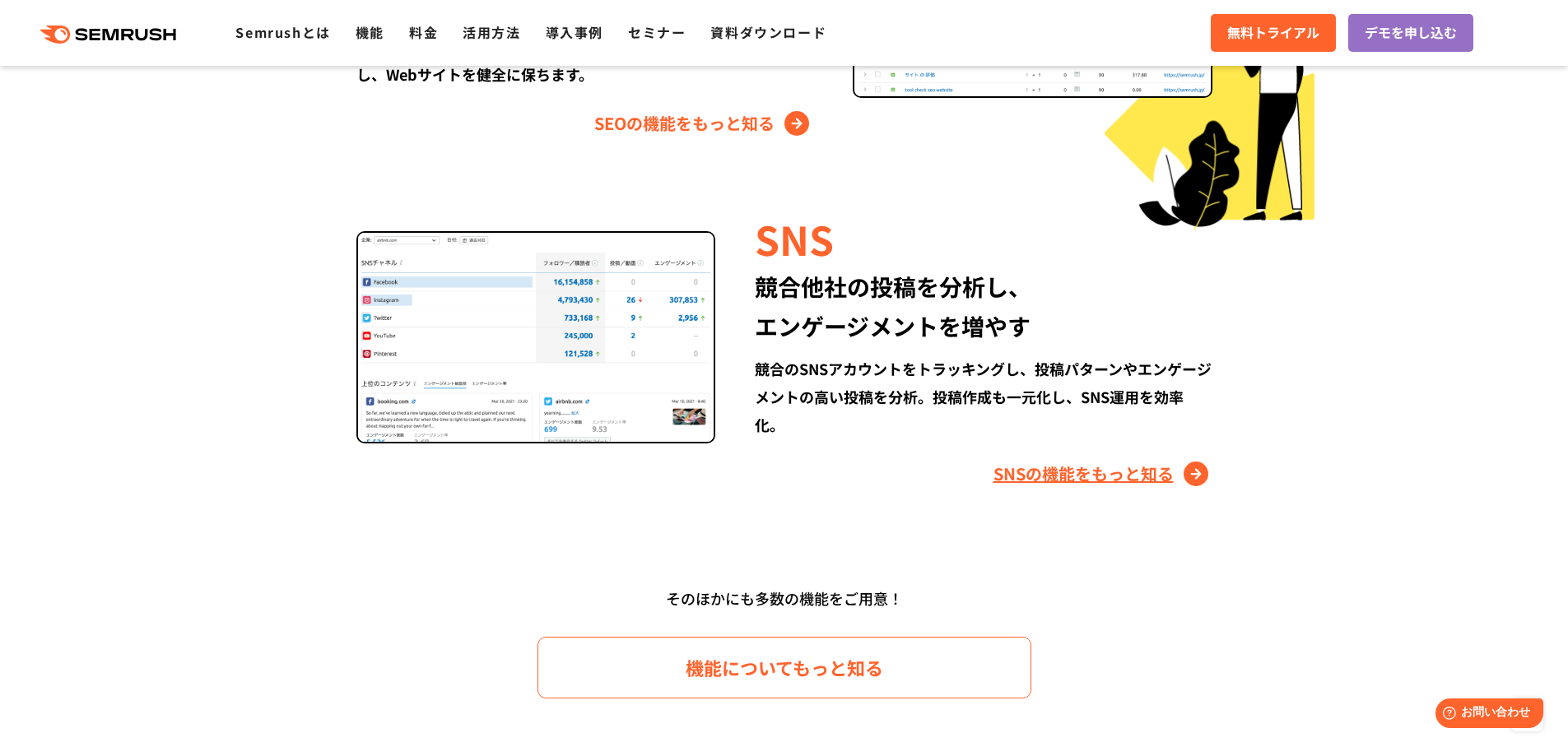
click at [1140, 479] on link "SNSの機能をもっと知る" at bounding box center [1103, 474] width 219 height 27
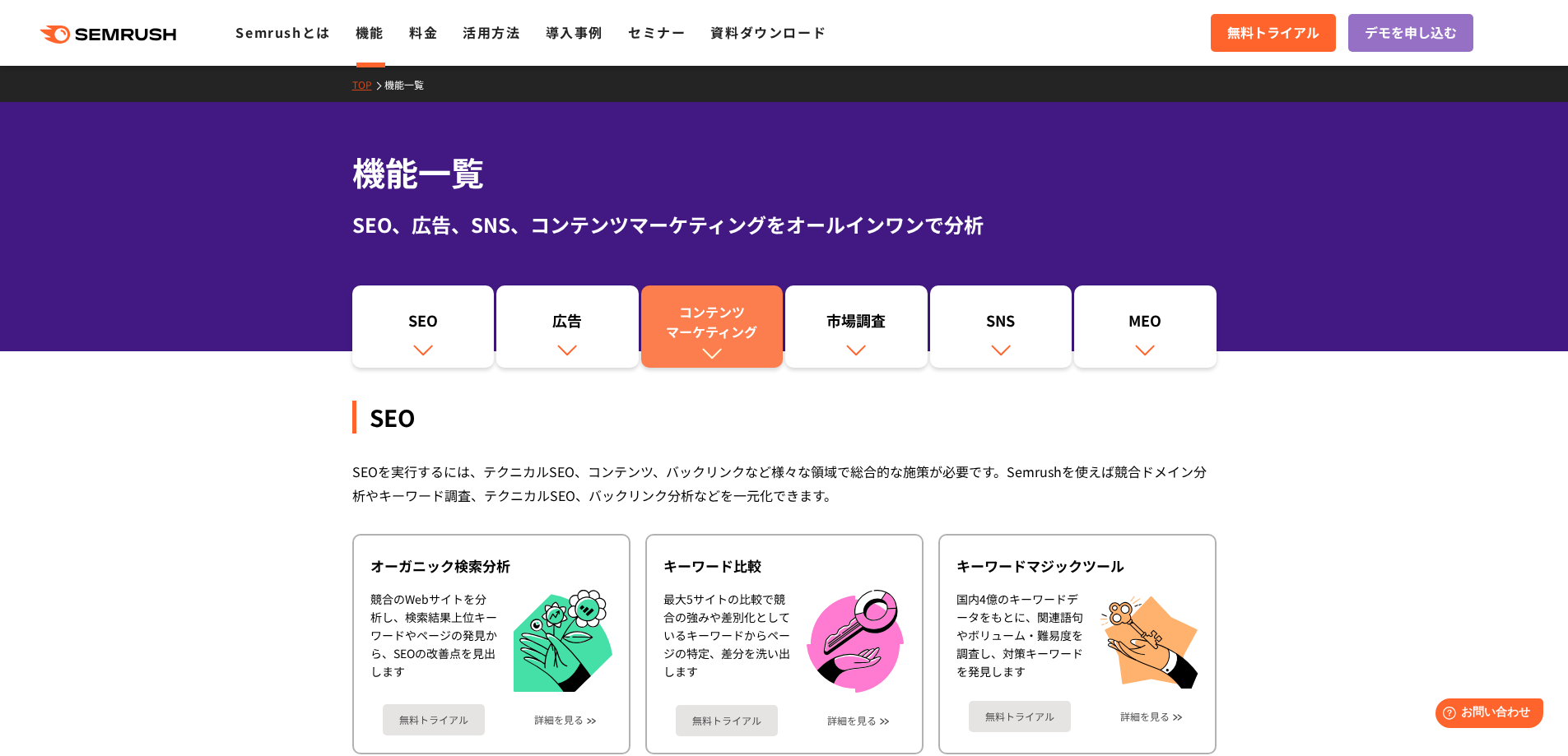
click at [734, 356] on link "コンテンツ マーケティング" at bounding box center [712, 326] width 142 height 83
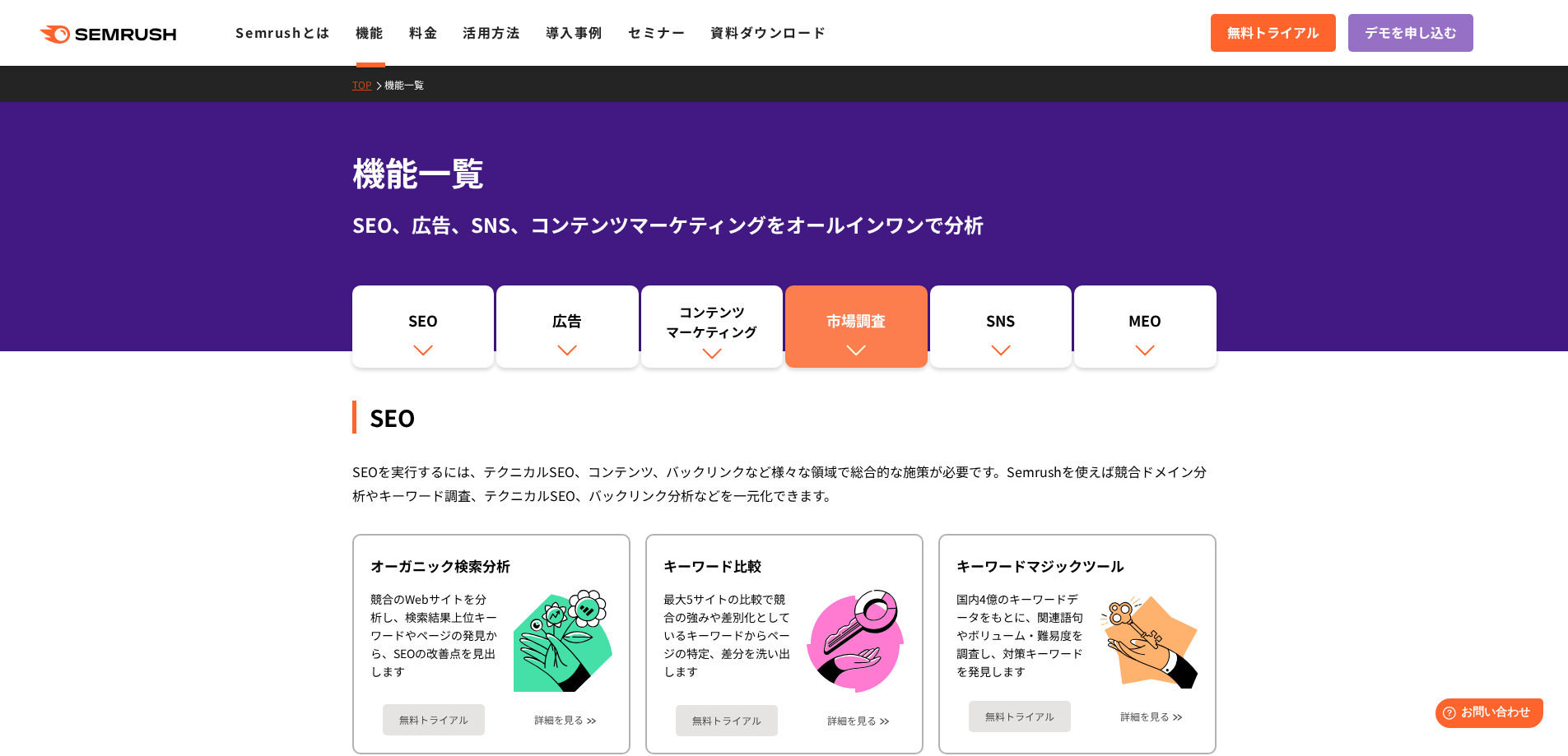
click at [852, 334] on div "市場調査" at bounding box center [856, 324] width 126 height 28
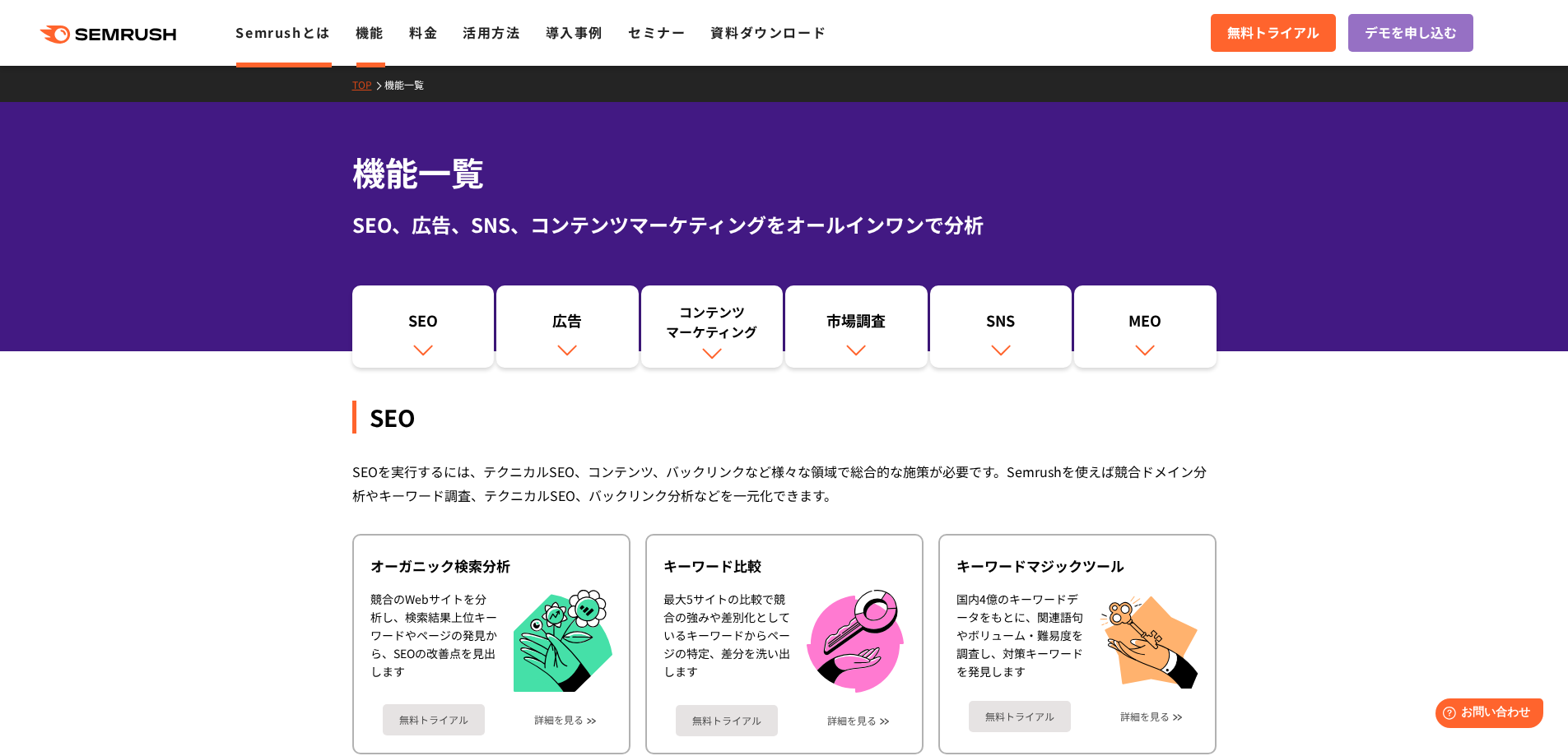
click at [259, 29] on link "Semrushとは" at bounding box center [283, 32] width 94 height 20
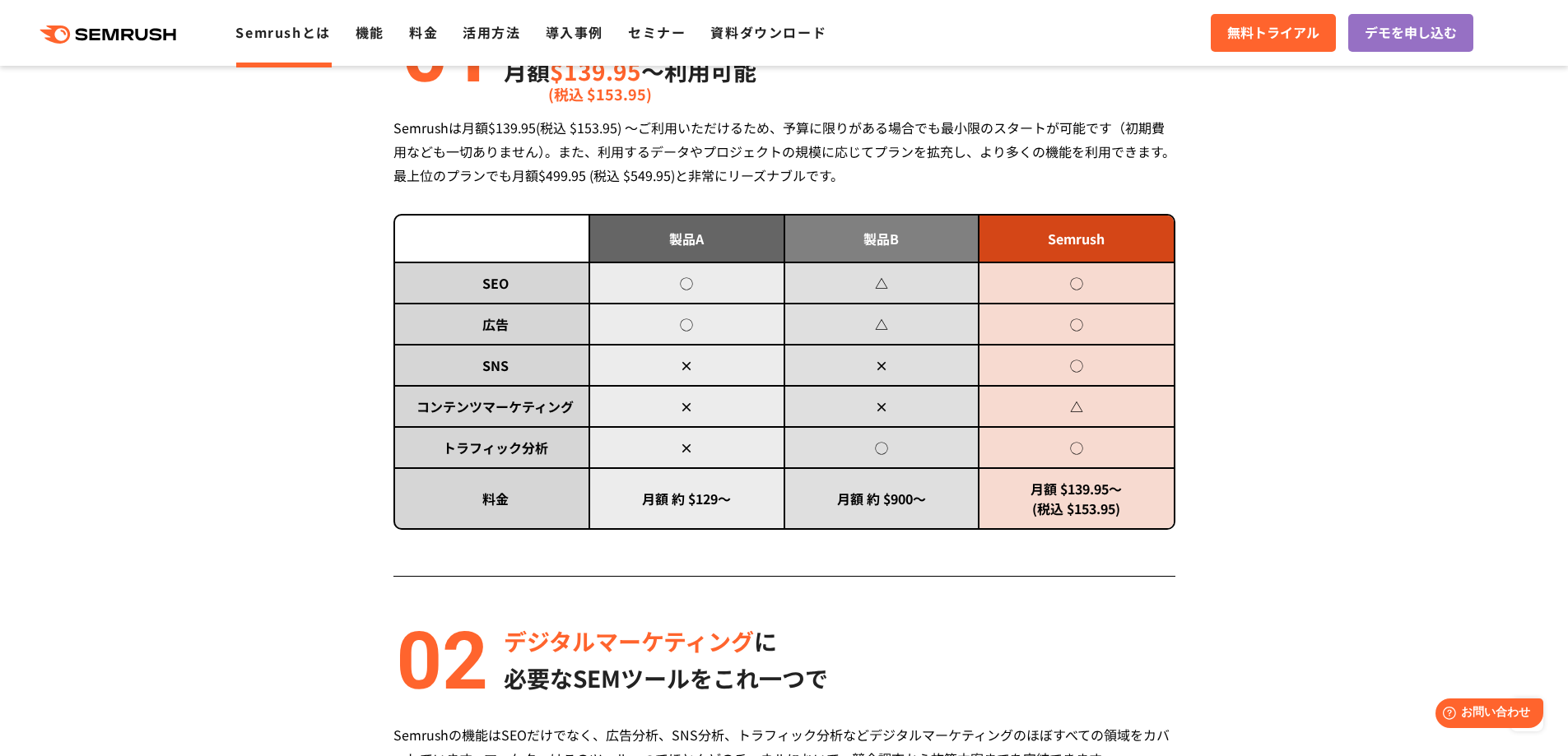
scroll to position [987, 0]
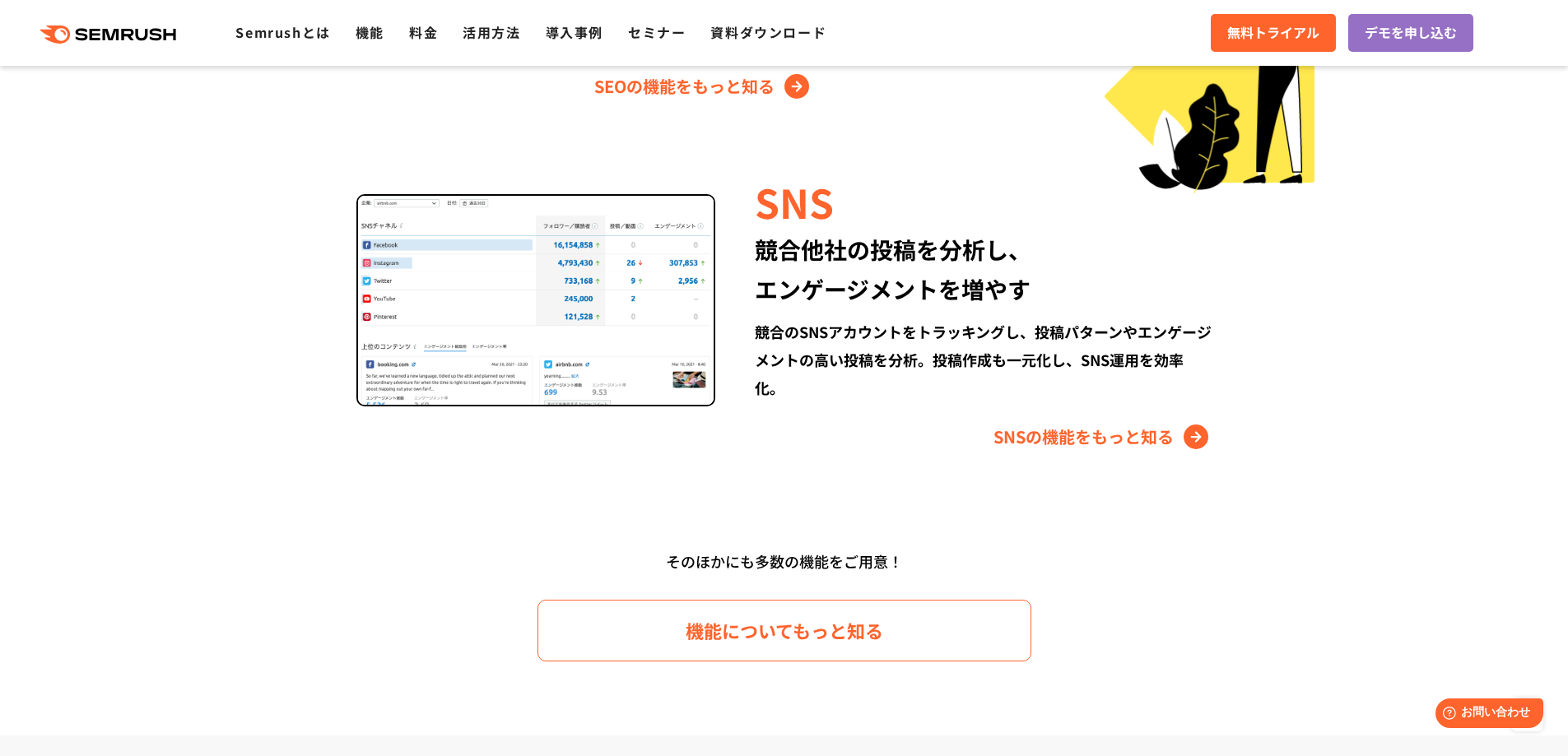
scroll to position [1886, 0]
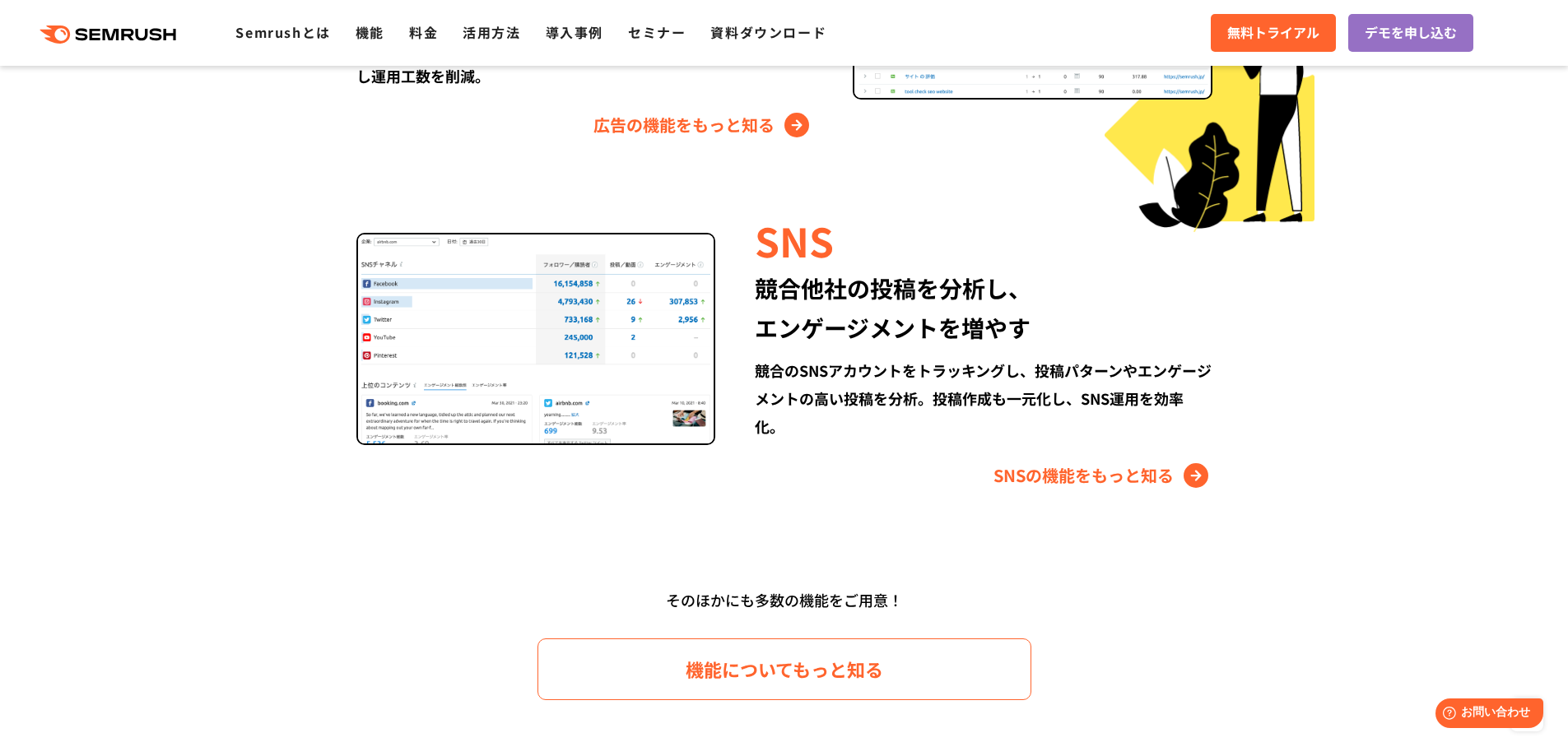
scroll to position [2223, 0]
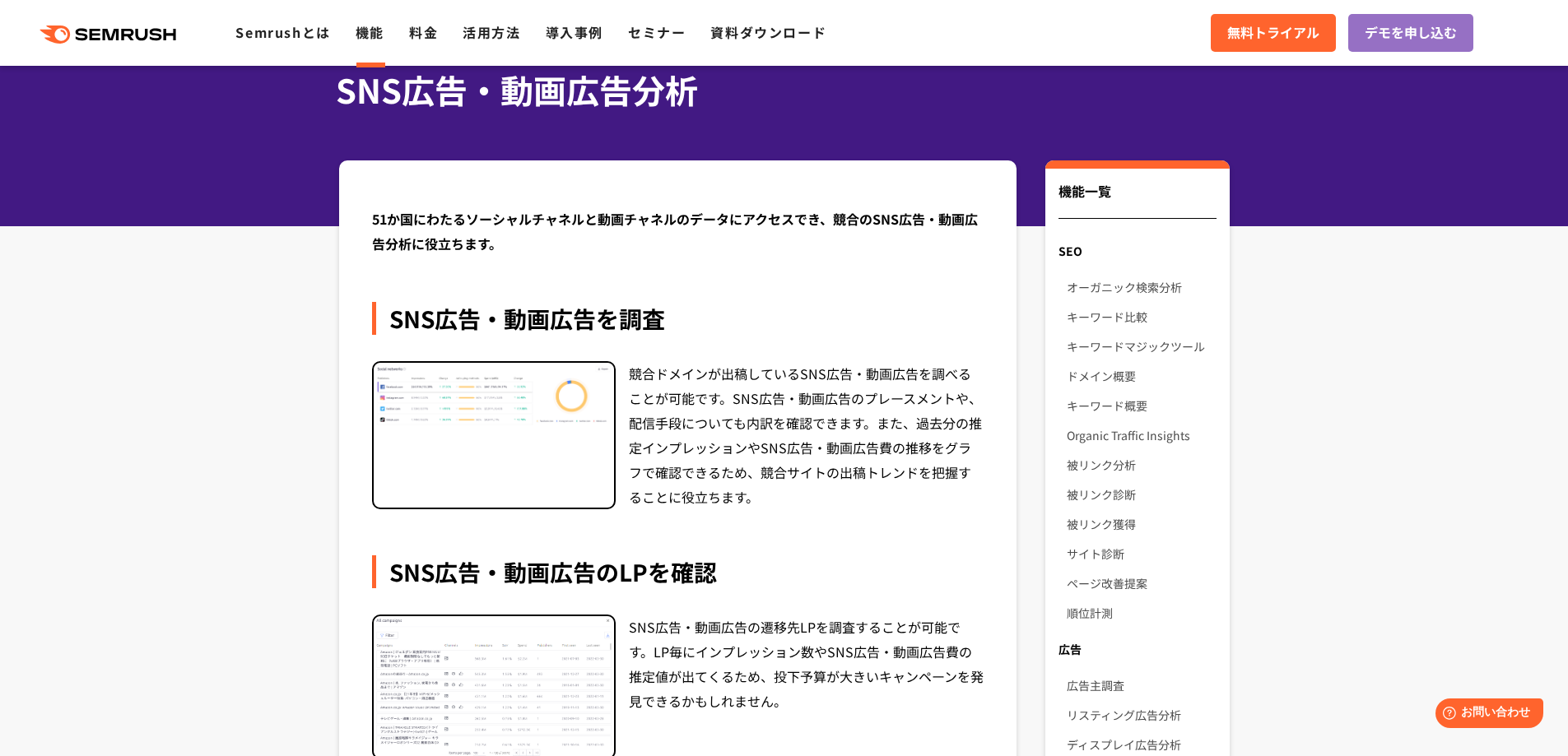
scroll to position [247, 0]
